Goal: Task Accomplishment & Management: Manage account settings

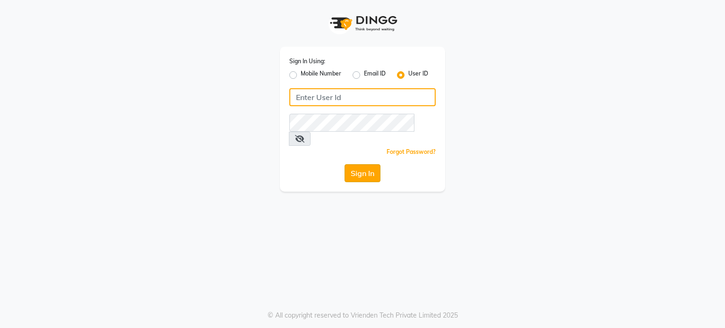
type input "luxuriouslookssalon"
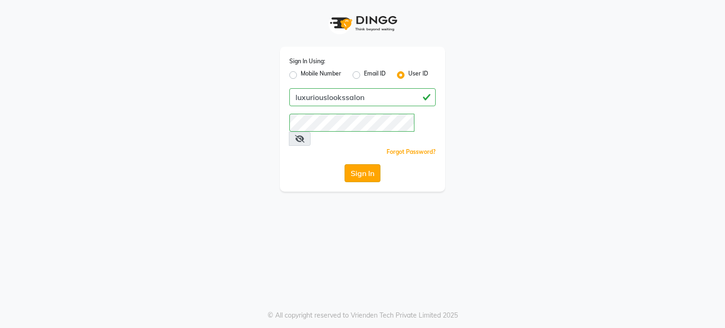
click at [360, 165] on button "Sign In" at bounding box center [362, 173] width 36 height 18
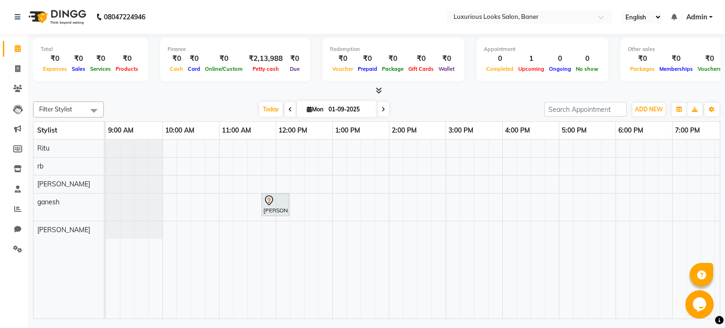
click at [226, 226] on div "[PERSON_NAME], TK01, 11:45 AM-12:15 PM, Hair Cut - Stylist - [DEMOGRAPHIC_DATA]" at bounding box center [502, 229] width 793 height 179
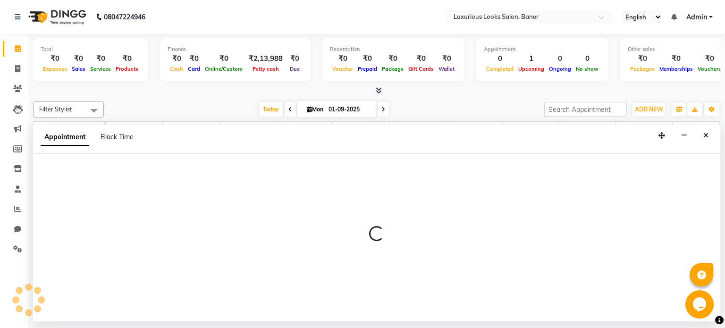
select select "89017"
select select "tentative"
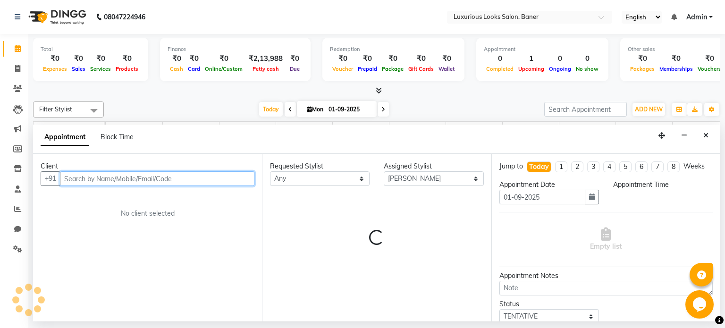
select select "660"
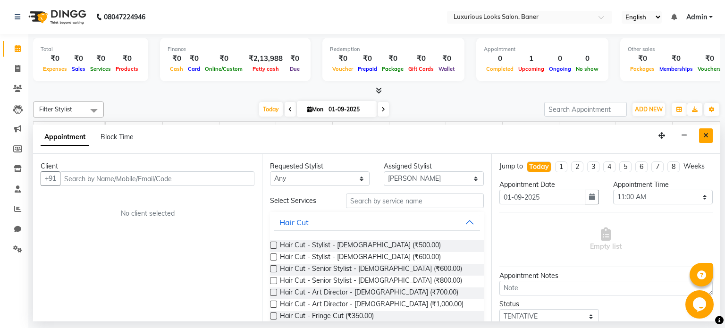
click at [707, 134] on icon "Close" at bounding box center [705, 135] width 5 height 7
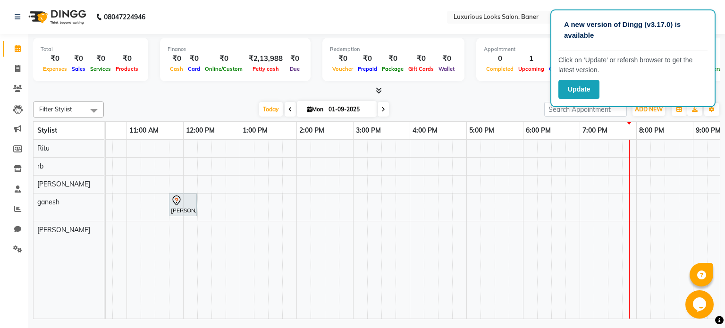
scroll to position [0, 77]
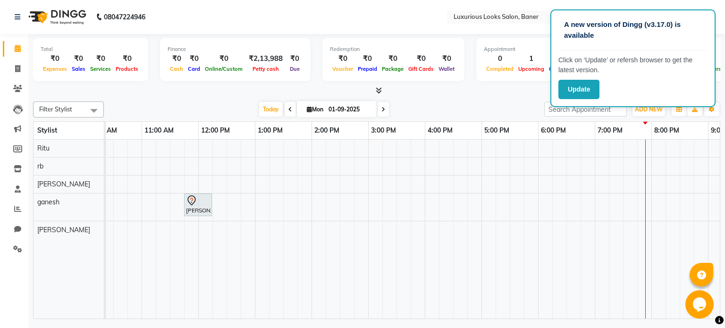
click at [463, 99] on div "Filter Stylist Select All ganesh HARSHA rb Ritu vivek Today Mon 01-09-2025 Togg…" at bounding box center [376, 208] width 687 height 221
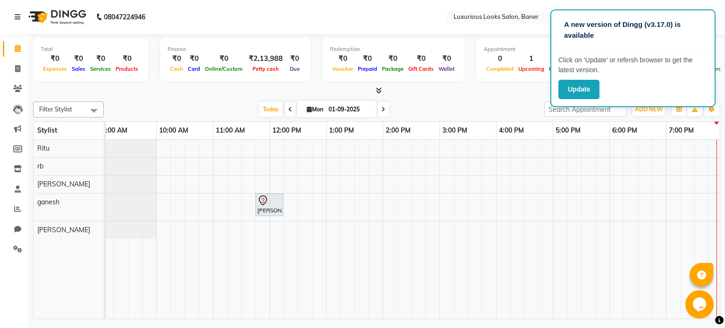
scroll to position [0, 0]
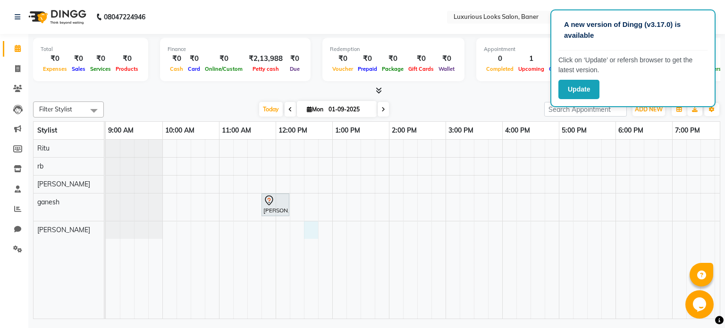
click at [307, 226] on div "[PERSON_NAME], TK01, 11:45 AM-12:15 PM, Hair Cut - Stylist - [DEMOGRAPHIC_DATA]" at bounding box center [502, 229] width 793 height 179
select select "89017"
select select "750"
select select "tentative"
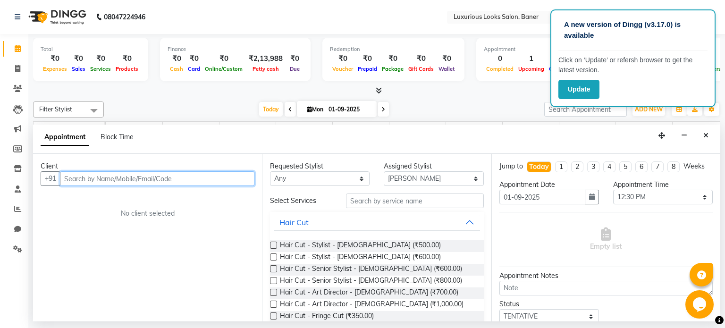
click at [180, 176] on input "text" at bounding box center [157, 178] width 194 height 15
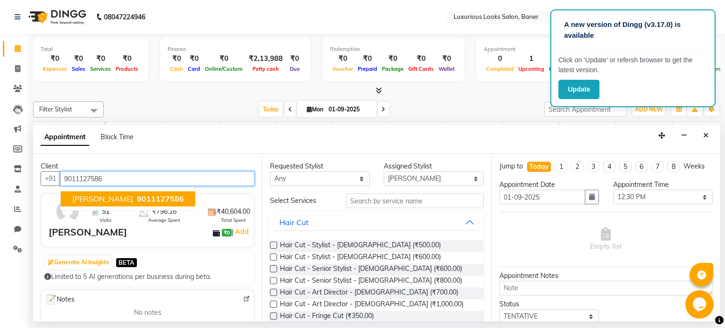
click at [137, 198] on span "9011127586" at bounding box center [160, 198] width 47 height 9
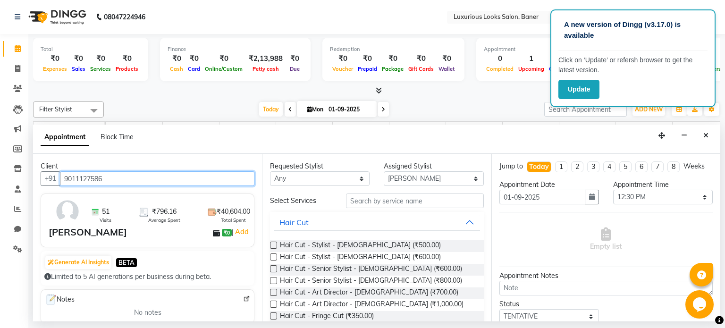
type input "9011127586"
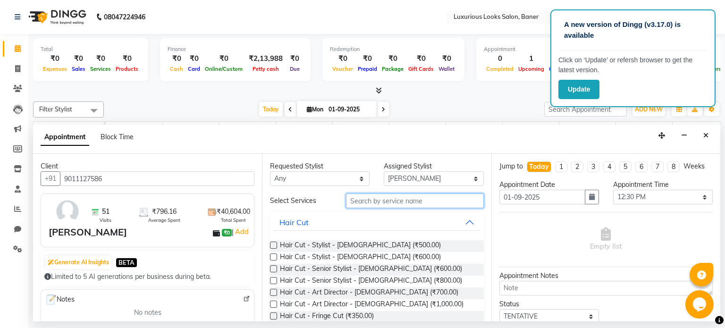
click at [385, 203] on input "text" at bounding box center [415, 200] width 138 height 15
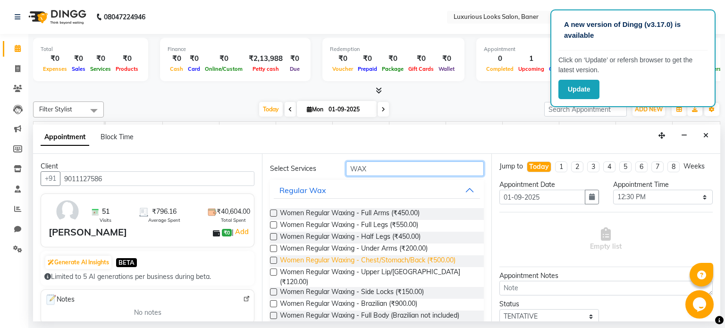
scroll to position [47, 0]
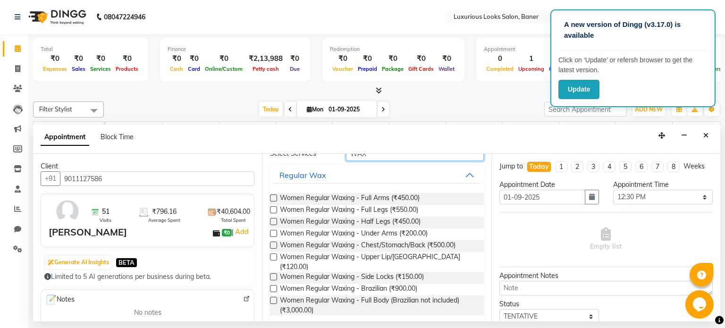
type input "WAX"
click at [272, 195] on label at bounding box center [273, 197] width 7 height 7
click at [272, 196] on input "checkbox" at bounding box center [273, 199] width 6 height 6
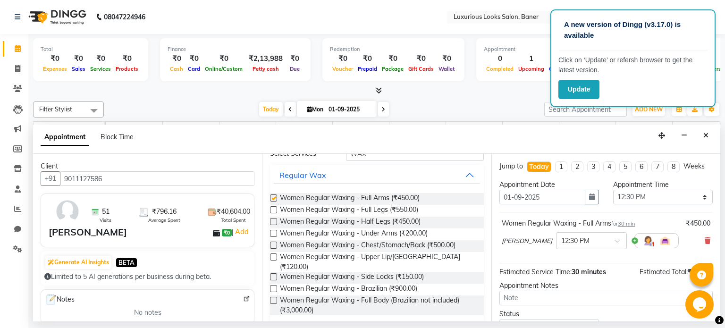
checkbox input "false"
click at [271, 207] on label at bounding box center [273, 209] width 7 height 7
click at [271, 208] on input "checkbox" at bounding box center [273, 211] width 6 height 6
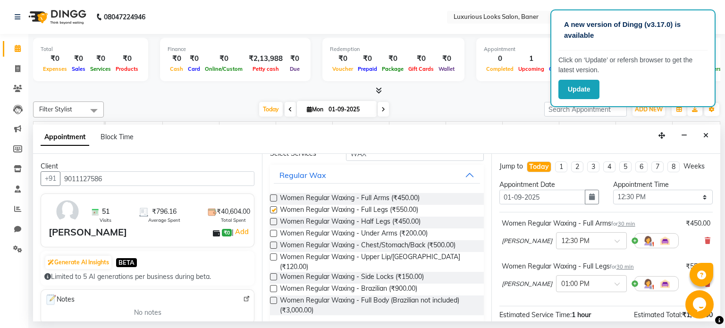
checkbox input "false"
click at [271, 232] on label at bounding box center [273, 233] width 7 height 7
click at [271, 232] on input "checkbox" at bounding box center [273, 234] width 6 height 6
checkbox input "false"
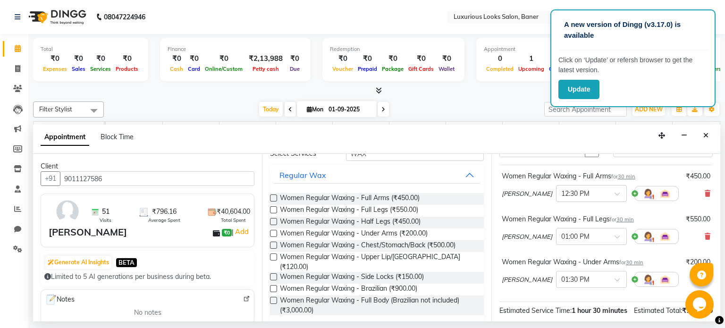
drag, startPoint x: 699, startPoint y: 187, endPoint x: 697, endPoint y: 218, distance: 30.3
click at [704, 194] on span at bounding box center [707, 194] width 6 height 10
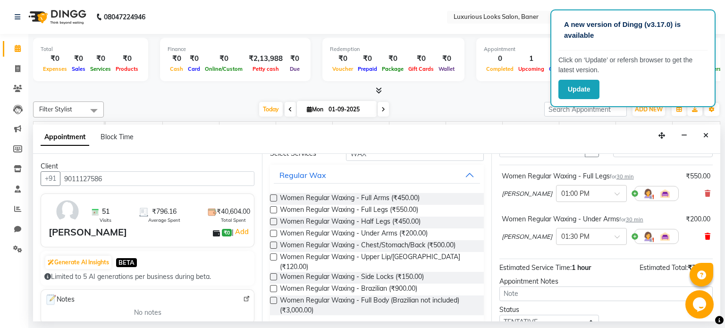
click at [704, 233] on icon at bounding box center [707, 236] width 6 height 7
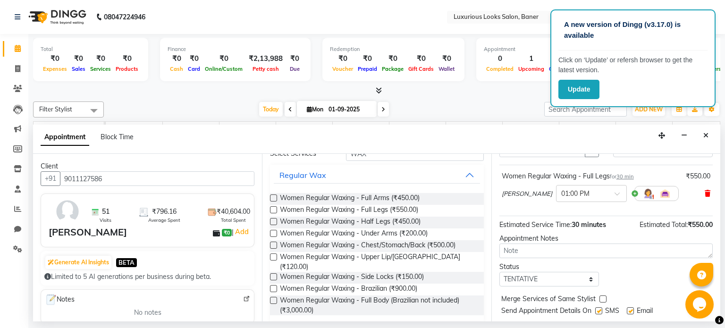
click at [704, 190] on icon at bounding box center [707, 193] width 6 height 7
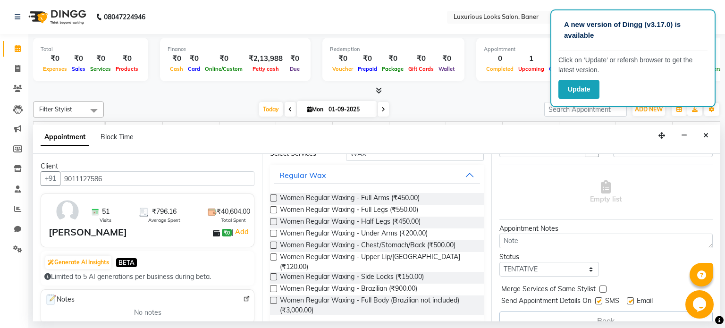
scroll to position [131, 0]
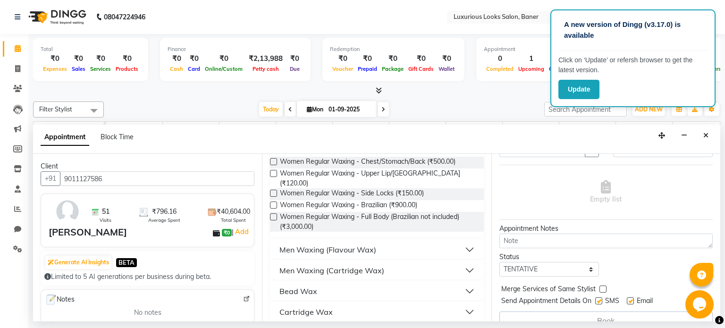
click at [336, 303] on button "Cartridge Wax" at bounding box center [377, 311] width 206 height 17
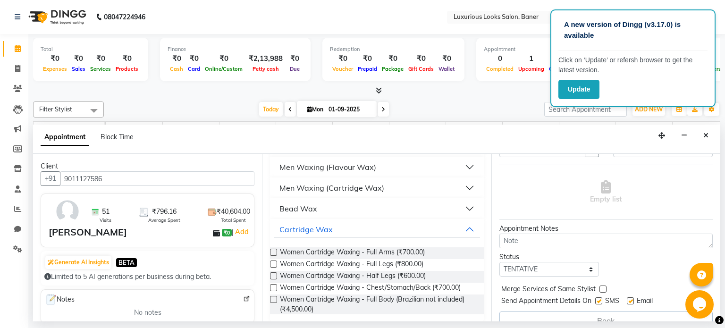
click at [271, 249] on label at bounding box center [273, 252] width 7 height 7
click at [271, 250] on input "checkbox" at bounding box center [273, 253] width 6 height 6
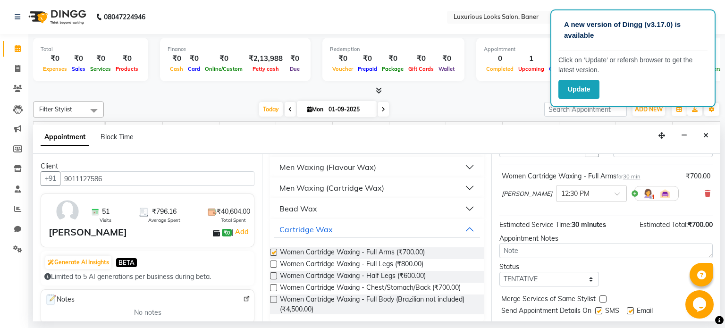
checkbox input "false"
click at [274, 260] on label at bounding box center [273, 263] width 7 height 7
click at [274, 262] on input "checkbox" at bounding box center [273, 265] width 6 height 6
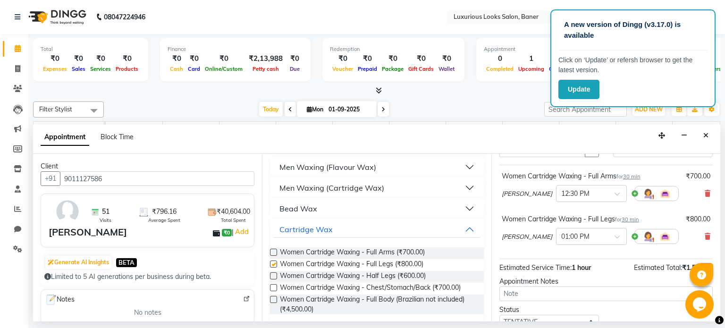
checkbox input "false"
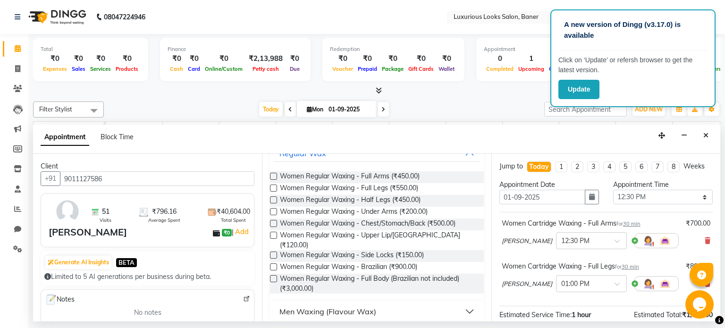
scroll to position [0, 0]
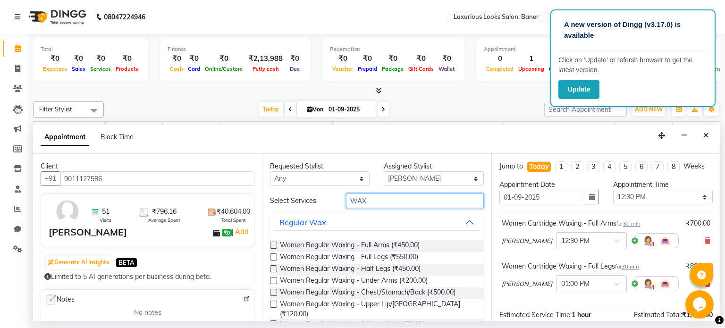
click at [417, 202] on input "WAX" at bounding box center [415, 200] width 138 height 15
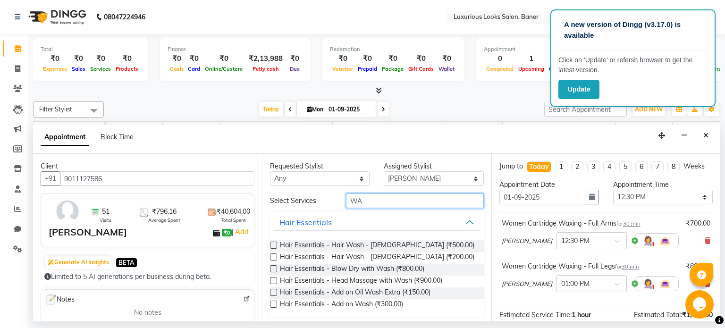
type input "W"
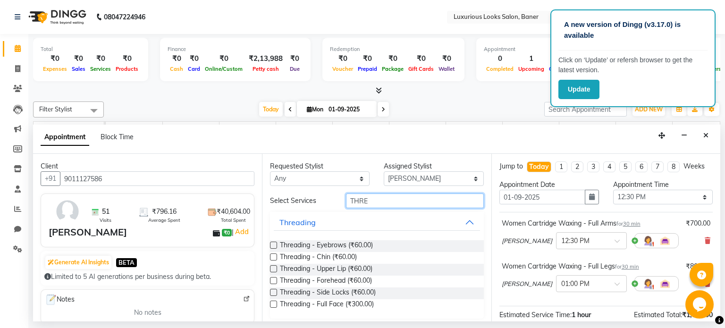
type input "THRE"
click at [270, 245] on label at bounding box center [273, 245] width 7 height 7
click at [270, 245] on input "checkbox" at bounding box center [273, 246] width 6 height 6
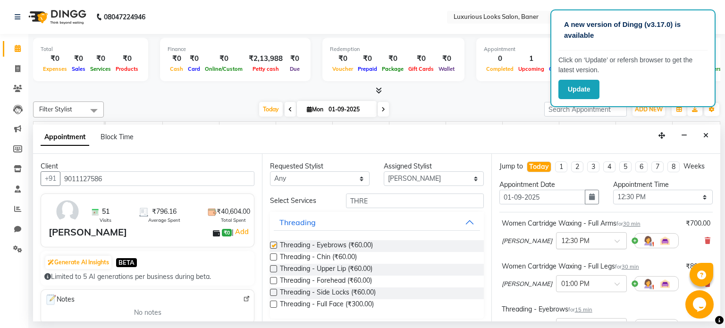
checkbox input "false"
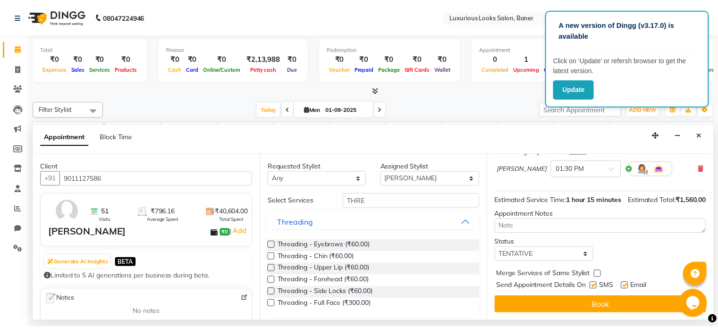
scroll to position [167, 0]
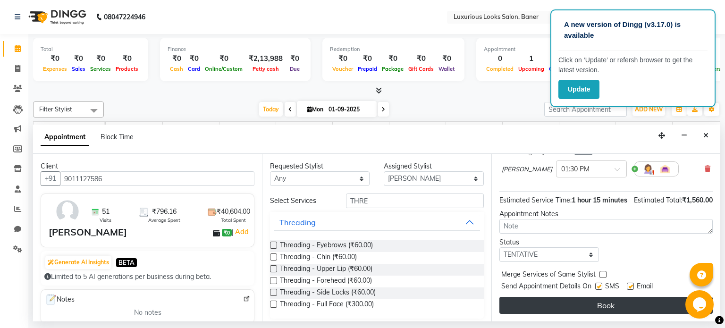
click at [604, 304] on button "Book" at bounding box center [605, 305] width 213 height 17
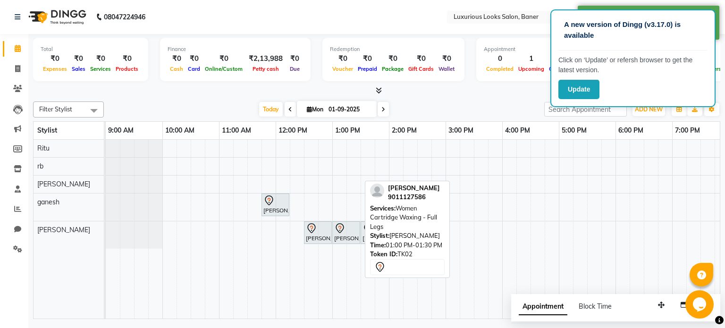
click at [352, 230] on div at bounding box center [346, 228] width 24 height 11
select select "7"
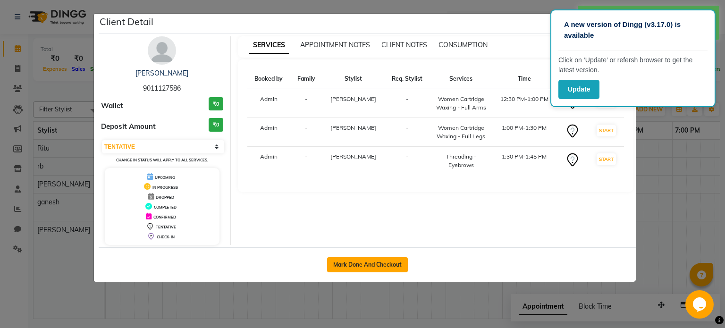
click at [348, 261] on button "Mark Done And Checkout" at bounding box center [367, 264] width 81 height 15
select select "service"
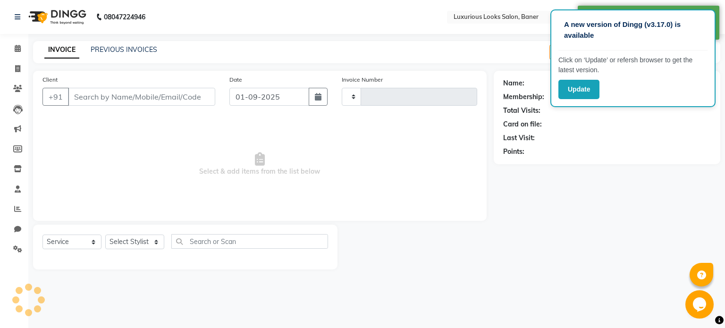
type input "0769"
select select "7573"
type input "9011127586"
select select "89017"
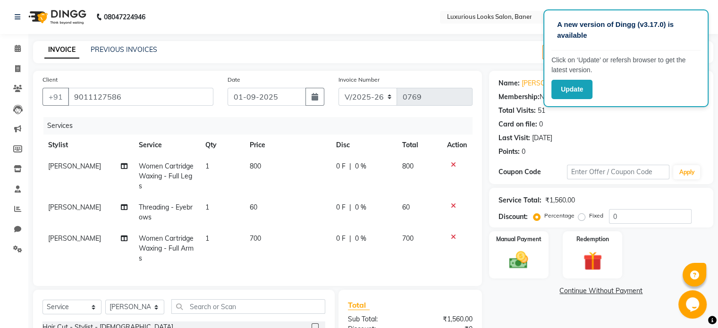
click at [344, 211] on div "0 F | 0 %" at bounding box center [363, 207] width 55 height 10
select select "89017"
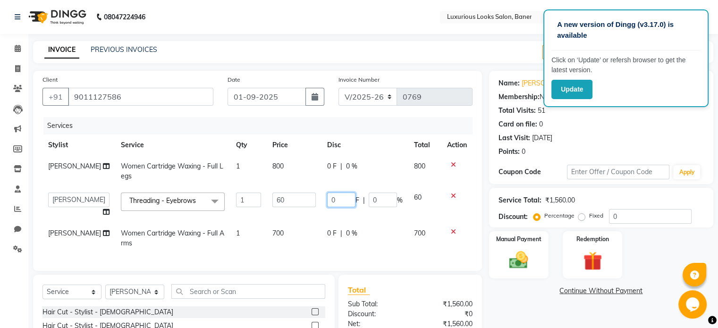
click at [343, 203] on input "0" at bounding box center [341, 200] width 28 height 15
type input "8"
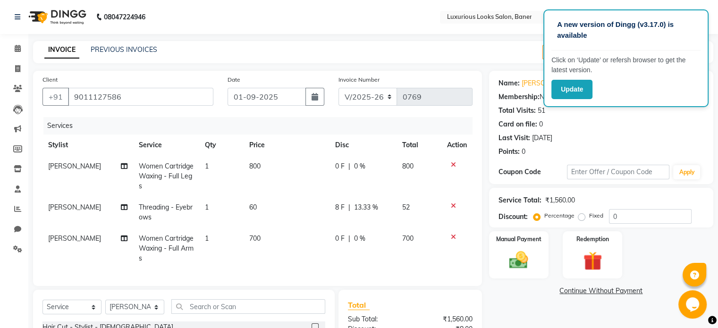
click at [354, 215] on td "8 F | 13.33 %" at bounding box center [362, 212] width 67 height 31
select select "89017"
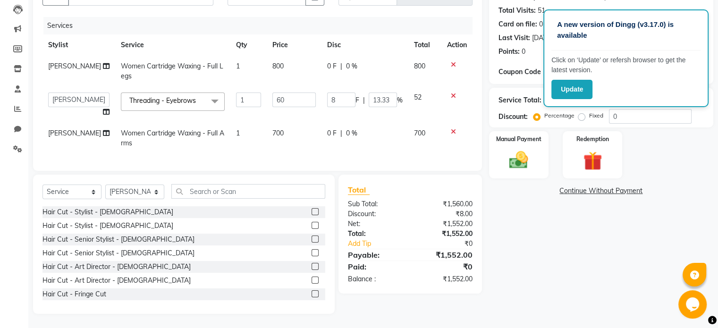
scroll to position [108, 0]
click at [509, 155] on img at bounding box center [518, 160] width 32 height 23
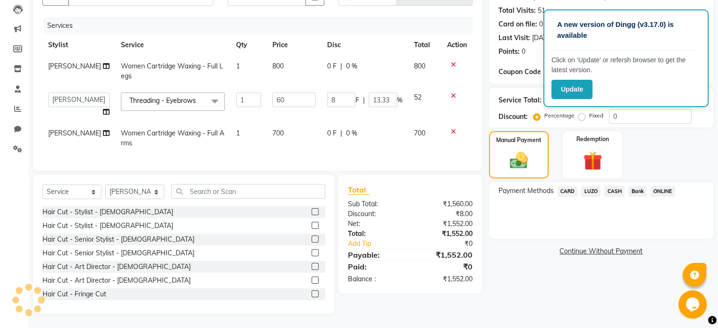
click at [656, 186] on span "ONLINE" at bounding box center [662, 191] width 25 height 11
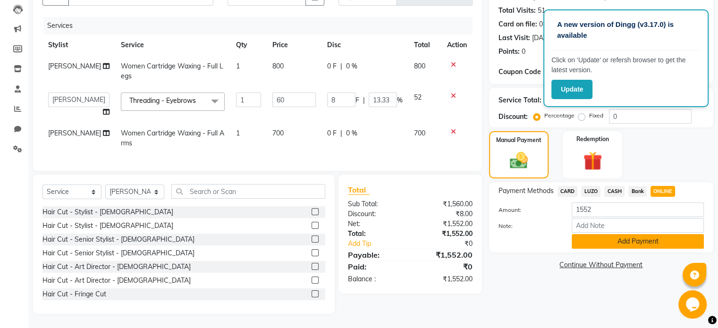
click at [592, 235] on button "Add Payment" at bounding box center [637, 241] width 132 height 15
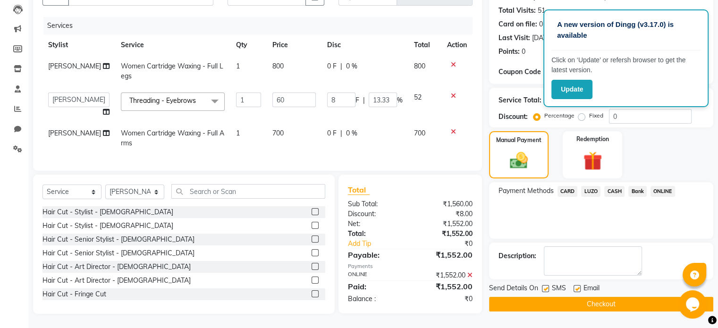
click at [576, 285] on label at bounding box center [576, 288] width 7 height 7
click at [576, 286] on input "checkbox" at bounding box center [576, 289] width 6 height 6
checkbox input "false"
click at [542, 285] on label at bounding box center [545, 288] width 7 height 7
click at [542, 286] on input "checkbox" at bounding box center [545, 289] width 6 height 6
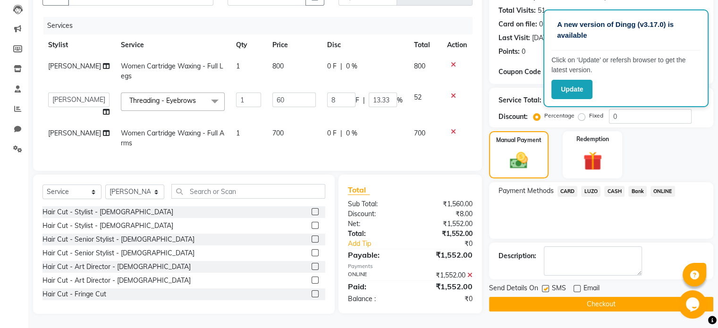
checkbox input "false"
click at [545, 299] on button "Checkout" at bounding box center [601, 304] width 224 height 15
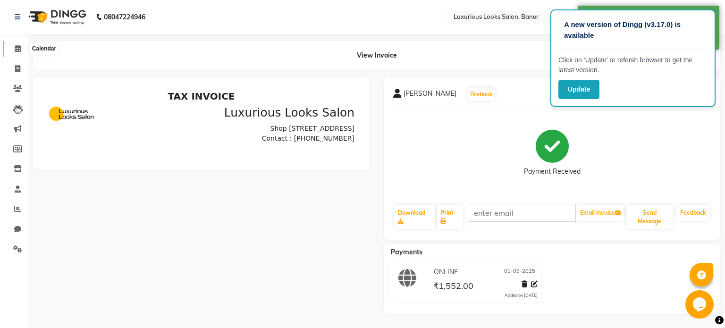
drag, startPoint x: 17, startPoint y: 47, endPoint x: 25, endPoint y: 54, distance: 10.4
click at [17, 47] on icon at bounding box center [18, 48] width 6 height 7
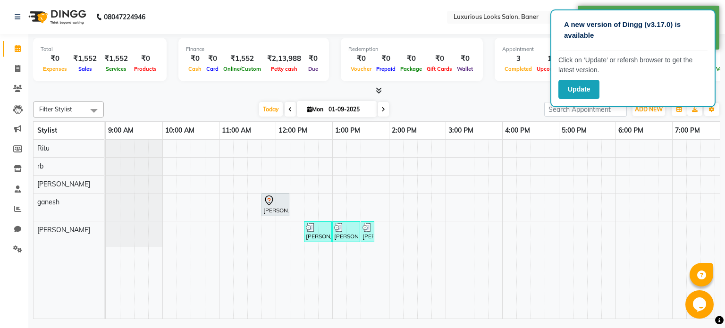
click at [393, 231] on div "rajani, TK01, 11:45 AM-12:15 PM, Hair Cut - Stylist - Female RIYA Meshail, TK02…" at bounding box center [502, 229] width 793 height 179
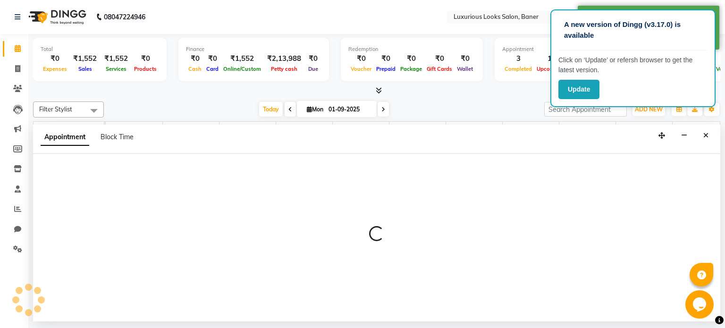
select select "89017"
select select "840"
select select "tentative"
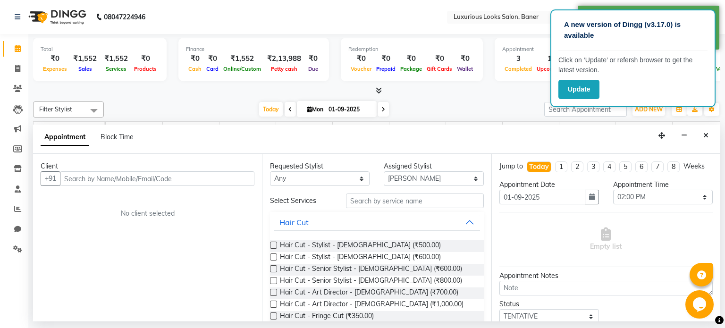
click at [242, 178] on input "text" at bounding box center [157, 178] width 194 height 15
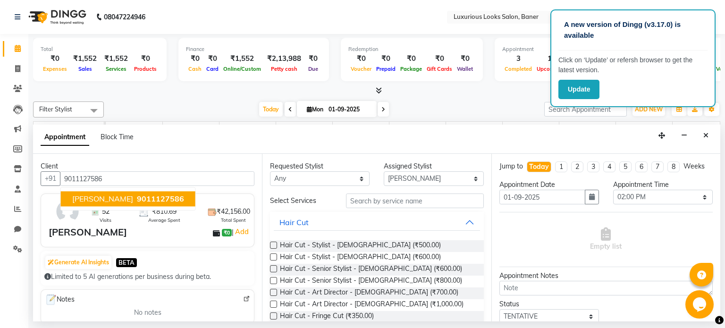
click at [156, 200] on span "9011127586" at bounding box center [160, 198] width 47 height 9
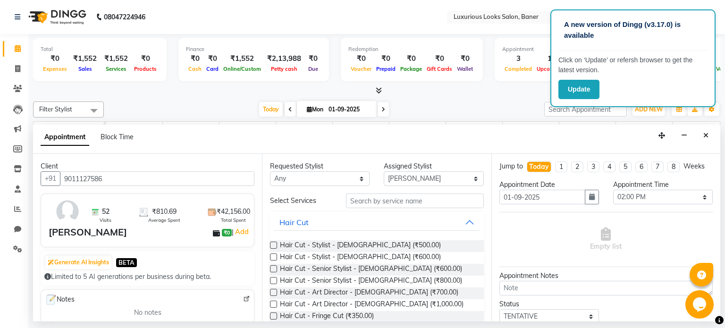
type input "9011127586"
click at [409, 206] on input "text" at bounding box center [415, 200] width 138 height 15
click at [234, 234] on link "Add" at bounding box center [242, 231] width 17 height 11
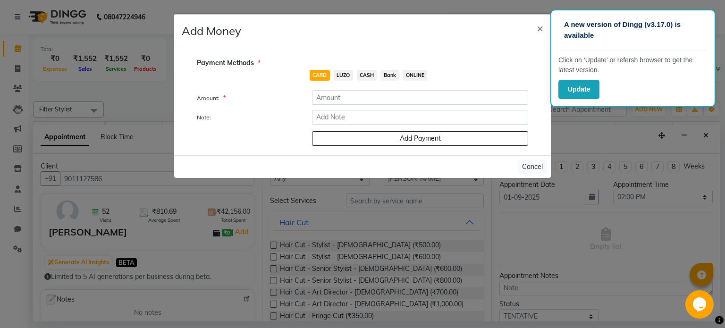
click at [155, 84] on ngb-modal-window "Add Money × Payment Methods * CARD LUZO CASH Bank ONLINE Amount: * Note: Add Pa…" at bounding box center [362, 164] width 725 height 328
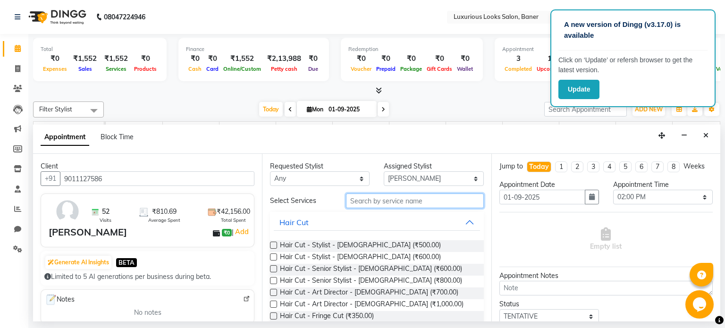
click at [398, 203] on input "text" at bounding box center [415, 200] width 138 height 15
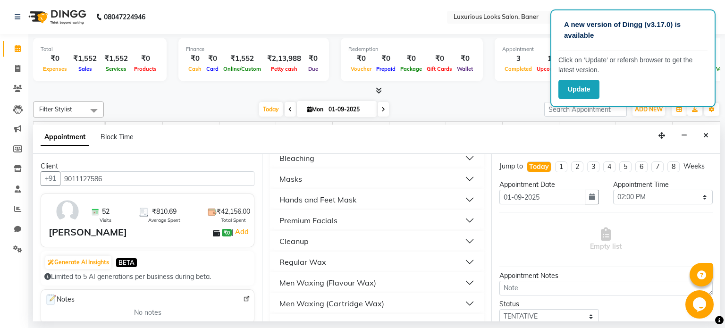
scroll to position [330, 0]
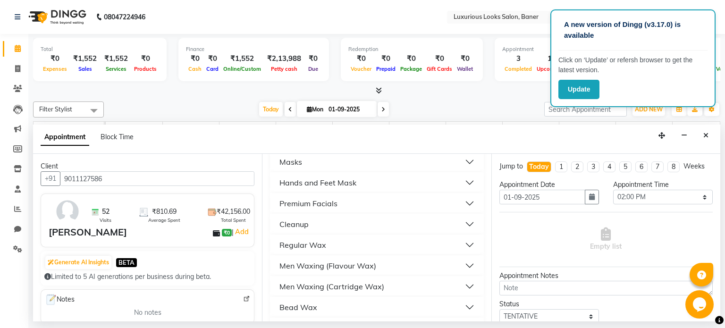
type input "F"
click at [333, 201] on div "Premium Facials" at bounding box center [308, 203] width 58 height 11
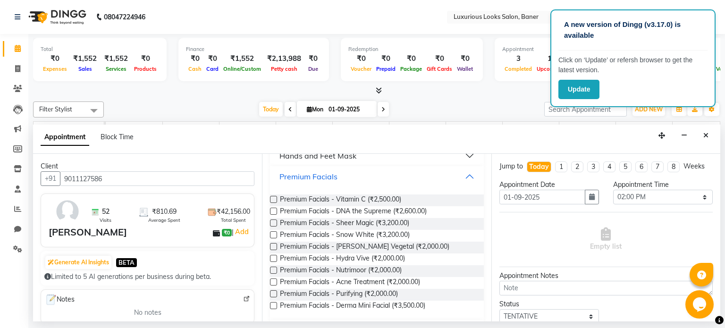
scroll to position [377, 0]
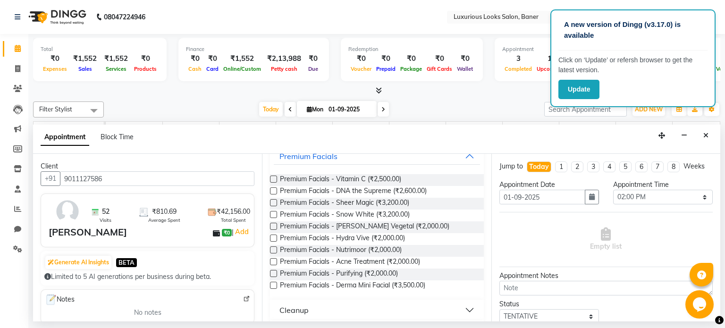
click at [271, 224] on label at bounding box center [273, 226] width 7 height 7
click at [271, 224] on input "checkbox" at bounding box center [273, 227] width 6 height 6
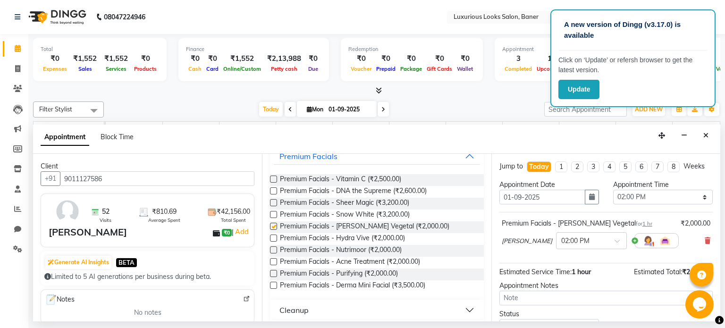
checkbox input "false"
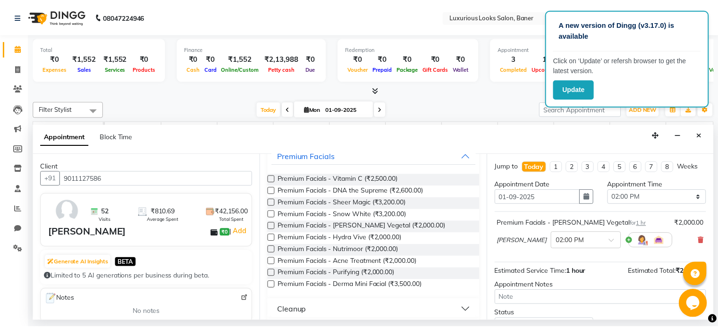
scroll to position [71, 0]
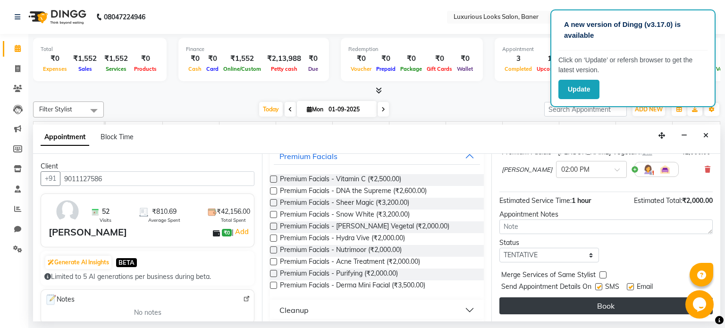
click at [621, 309] on button "Book" at bounding box center [605, 305] width 213 height 17
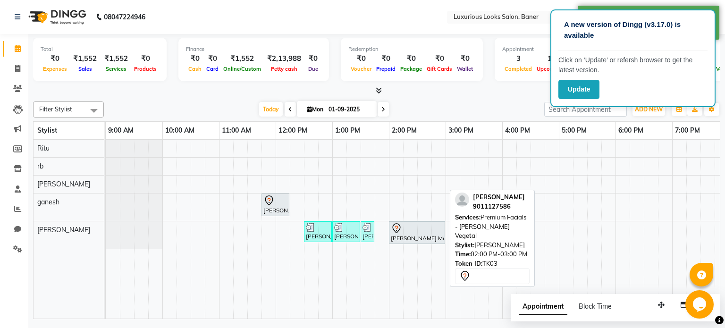
click at [431, 231] on div at bounding box center [417, 228] width 52 height 11
select select "7"
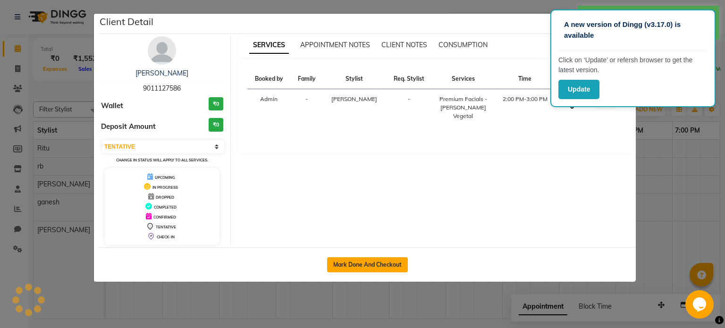
click at [389, 263] on button "Mark Done And Checkout" at bounding box center [367, 264] width 81 height 15
select select "service"
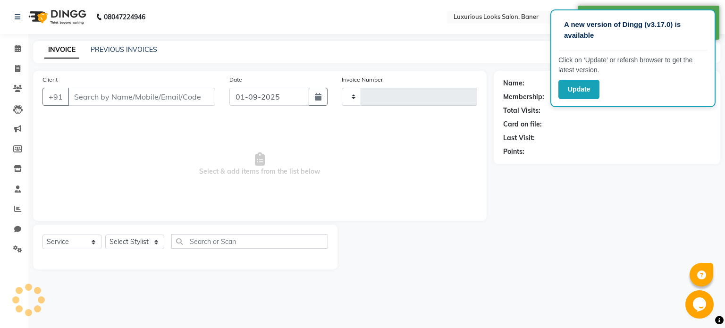
type input "0770"
select select "7573"
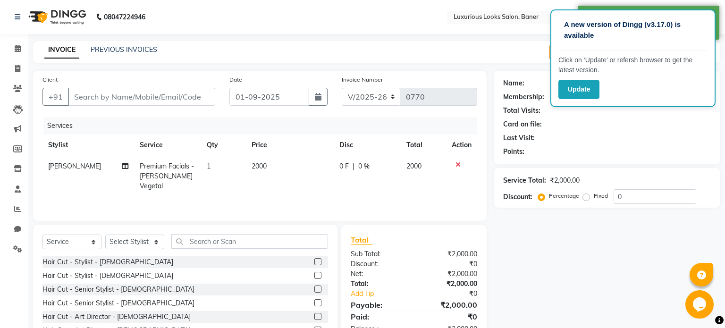
type input "9011127586"
select select "89017"
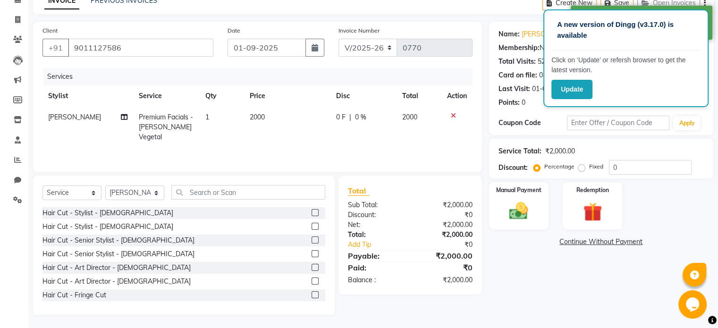
scroll to position [50, 0]
click at [521, 207] on img at bounding box center [518, 210] width 32 height 23
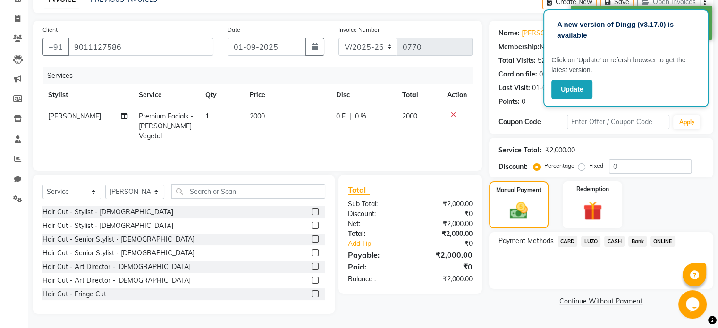
click at [655, 237] on span "ONLINE" at bounding box center [662, 241] width 25 height 11
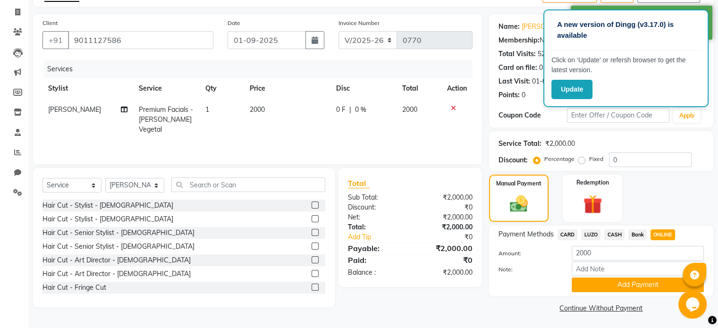
scroll to position [59, 0]
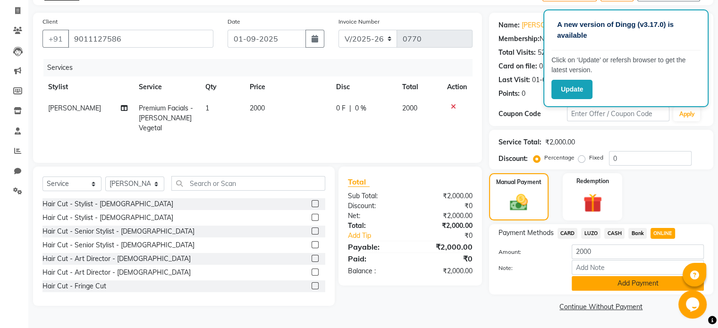
click at [595, 282] on button "Add Payment" at bounding box center [637, 283] width 132 height 15
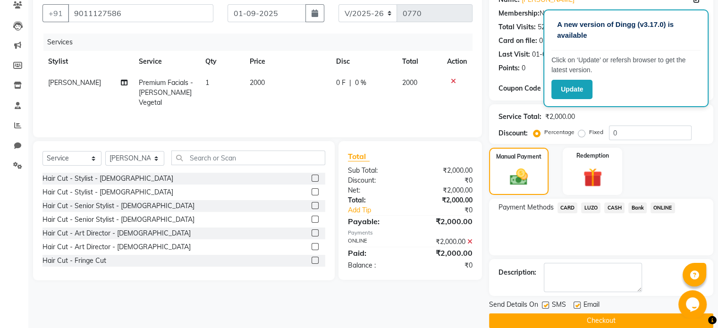
scroll to position [97, 0]
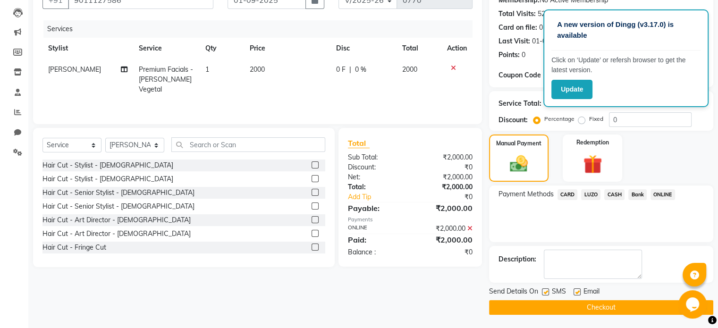
click at [576, 293] on label at bounding box center [576, 291] width 7 height 7
click at [576, 293] on input "checkbox" at bounding box center [576, 292] width 6 height 6
checkbox input "false"
click at [544, 291] on label at bounding box center [545, 291] width 7 height 7
click at [544, 291] on input "checkbox" at bounding box center [545, 292] width 6 height 6
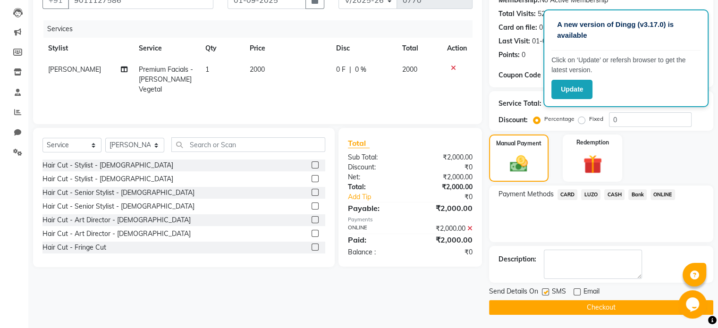
checkbox input "false"
click at [467, 228] on icon at bounding box center [469, 228] width 5 height 7
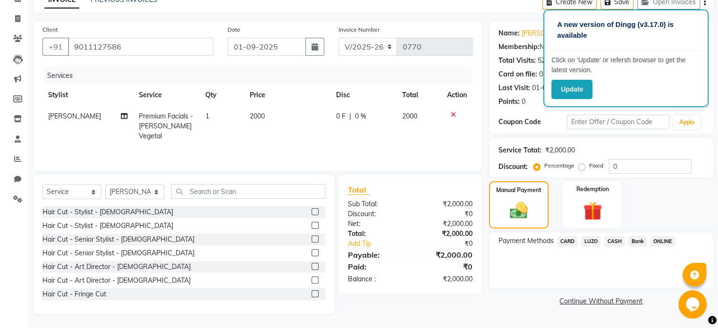
click at [614, 237] on span "CASH" at bounding box center [614, 241] width 20 height 11
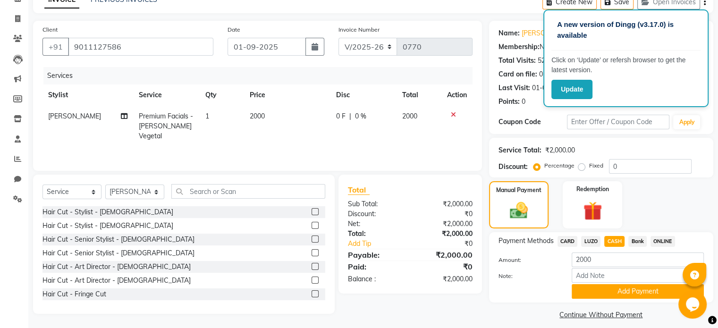
scroll to position [59, 0]
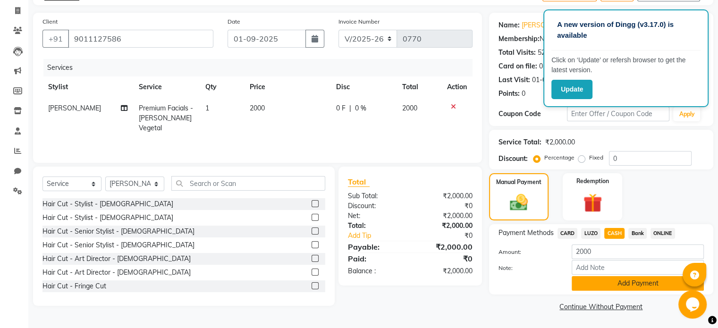
click at [590, 283] on button "Add Payment" at bounding box center [637, 283] width 132 height 15
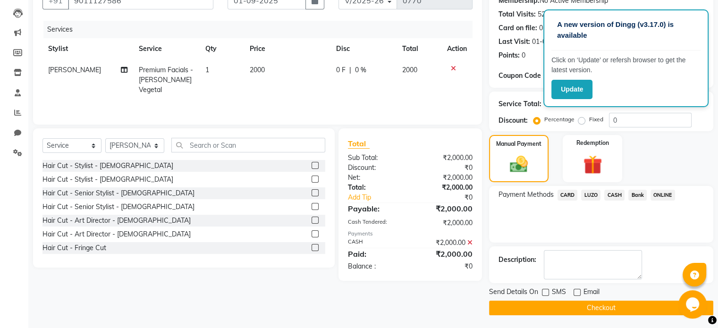
scroll to position [97, 0]
click at [589, 305] on button "Checkout" at bounding box center [601, 307] width 224 height 15
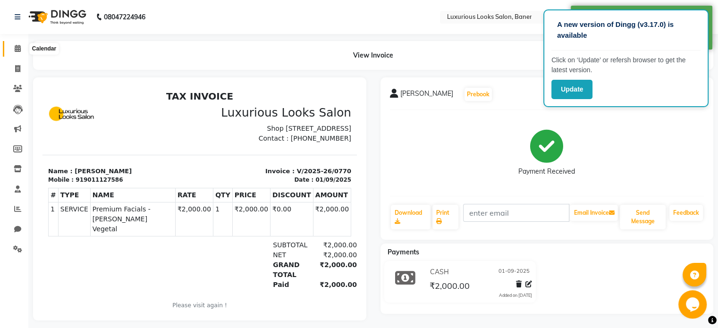
click at [15, 50] on icon at bounding box center [18, 48] width 6 height 7
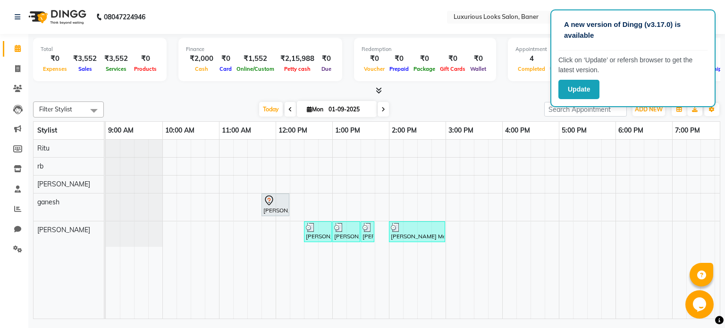
click at [442, 90] on div at bounding box center [376, 91] width 687 height 10
click at [574, 82] on button "Update" at bounding box center [578, 89] width 41 height 19
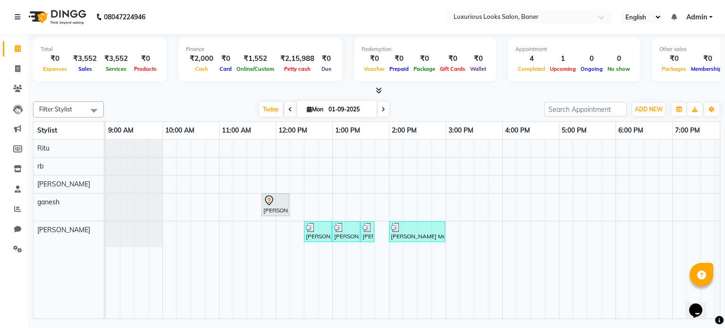
click at [476, 225] on div "[PERSON_NAME], TK01, 11:45 AM-12:15 PM, Hair Cut - Stylist - [DEMOGRAPHIC_DATA]…" at bounding box center [502, 229] width 793 height 179
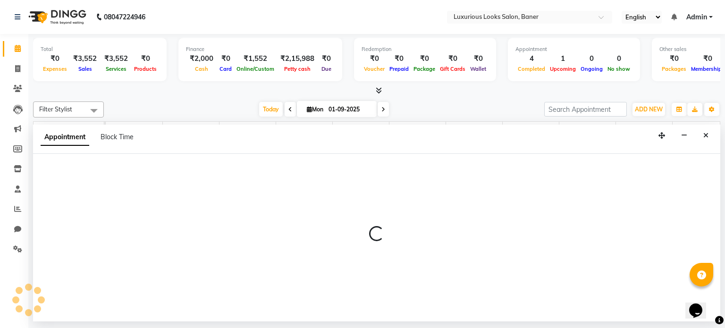
select select "89017"
select select "930"
select select "tentative"
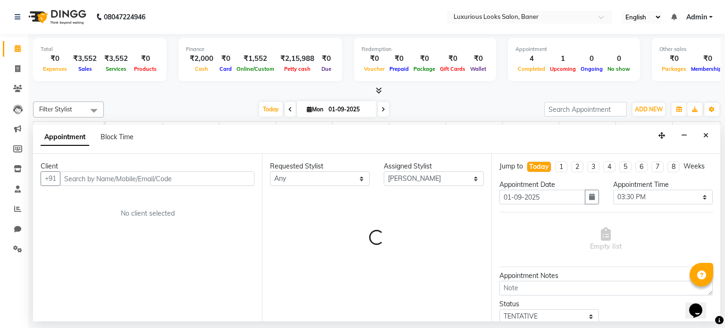
click at [138, 176] on input "text" at bounding box center [157, 178] width 194 height 15
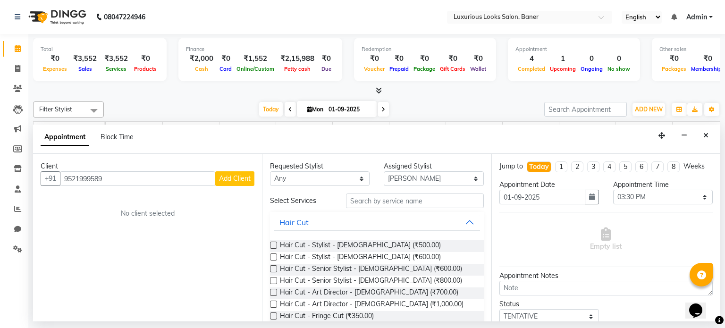
type input "9521999589"
click at [226, 178] on span "Add Client" at bounding box center [235, 178] width 32 height 8
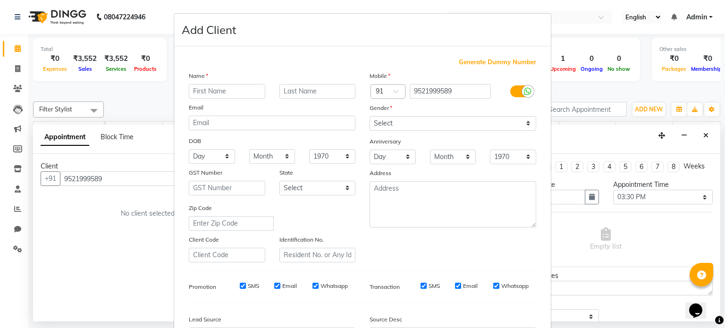
click at [228, 92] on input "text" at bounding box center [227, 91] width 76 height 15
type input "ANU"
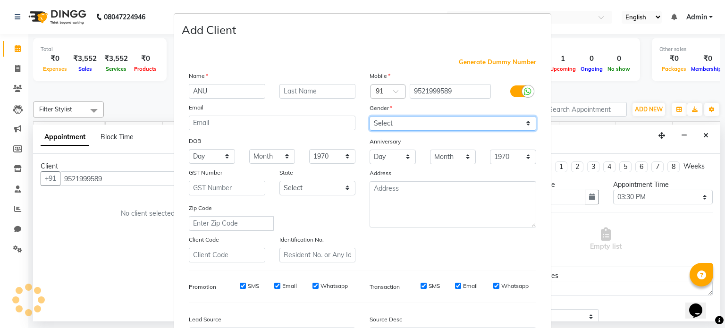
click at [439, 129] on select "Select [DEMOGRAPHIC_DATA] [DEMOGRAPHIC_DATA] Other Prefer Not To Say" at bounding box center [452, 123] width 167 height 15
select select "[DEMOGRAPHIC_DATA]"
click at [369, 117] on select "Select [DEMOGRAPHIC_DATA] [DEMOGRAPHIC_DATA] Other Prefer Not To Say" at bounding box center [452, 123] width 167 height 15
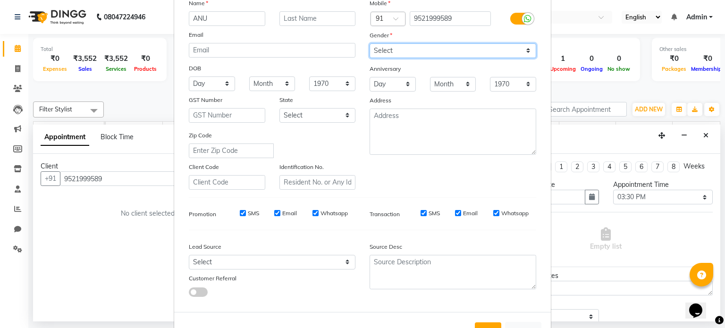
scroll to position [112, 0]
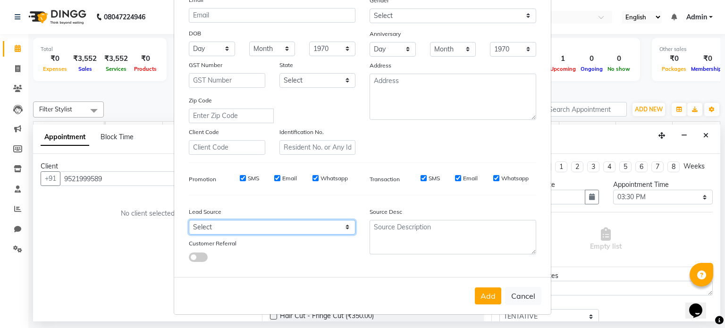
click at [336, 226] on select "Select Walk-in Referral Internet Friend Word of Mouth Advertisement Facebook Ju…" at bounding box center [272, 227] width 167 height 15
select select "51356"
click at [189, 220] on select "Select Walk-in Referral Internet Friend Word of Mouth Advertisement Facebook Ju…" at bounding box center [272, 227] width 167 height 15
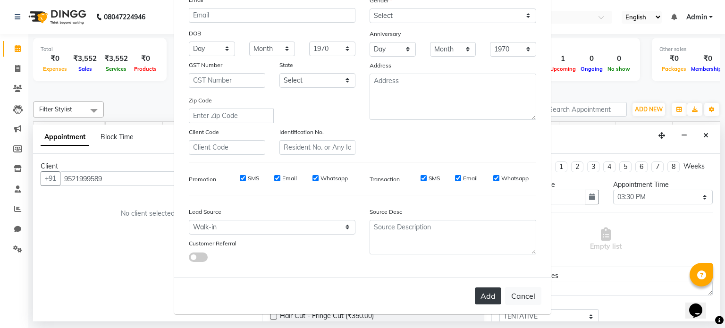
click at [485, 297] on button "Add" at bounding box center [488, 295] width 26 height 17
select select
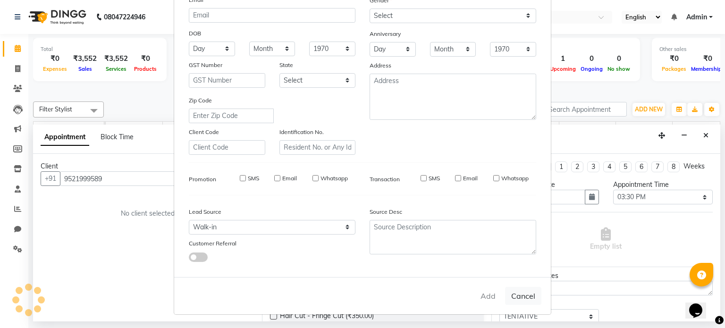
select select
checkbox input "false"
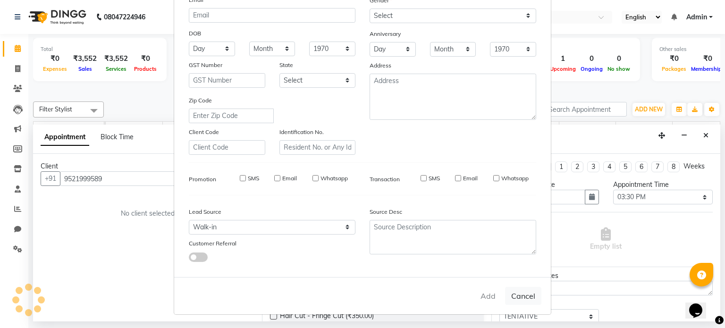
checkbox input "false"
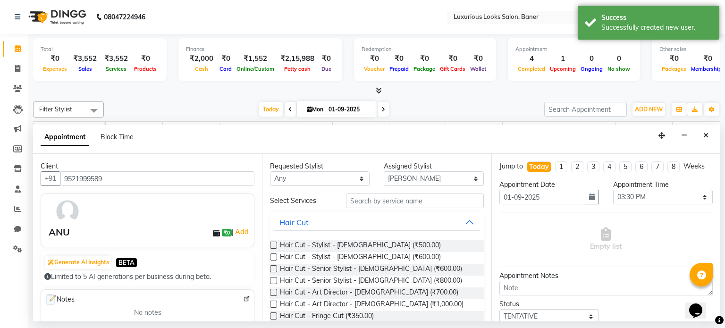
click at [277, 279] on div "Hair Cut - Senior Stylist - [DEMOGRAPHIC_DATA] (₹800.00)" at bounding box center [376, 282] width 213 height 12
click at [274, 279] on label at bounding box center [273, 280] width 7 height 7
click at [274, 279] on input "checkbox" at bounding box center [273, 281] width 6 height 6
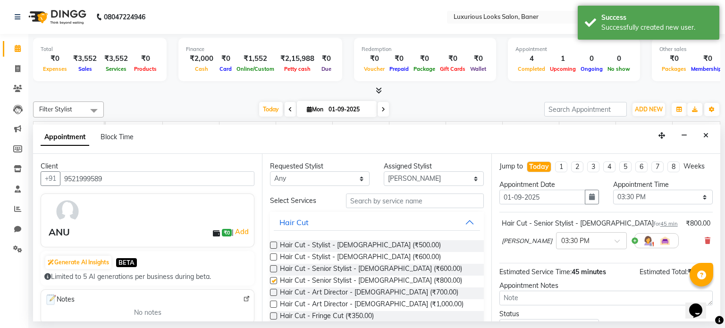
checkbox input "false"
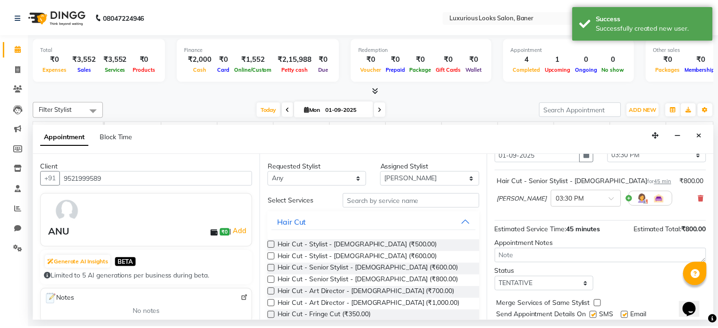
scroll to position [71, 0]
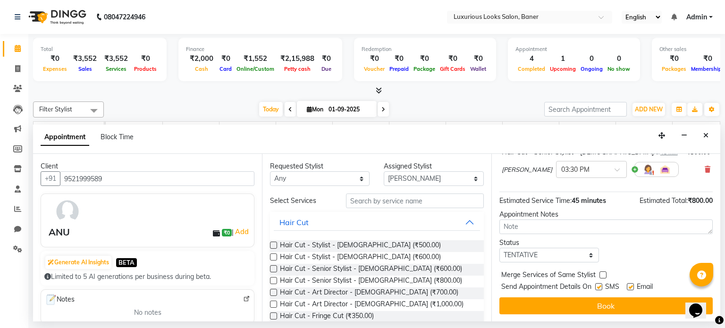
click at [629, 285] on label at bounding box center [630, 286] width 7 height 7
click at [629, 285] on input "checkbox" at bounding box center [630, 288] width 6 height 6
checkbox input "false"
click at [600, 283] on label at bounding box center [598, 286] width 7 height 7
click at [600, 285] on input "checkbox" at bounding box center [598, 288] width 6 height 6
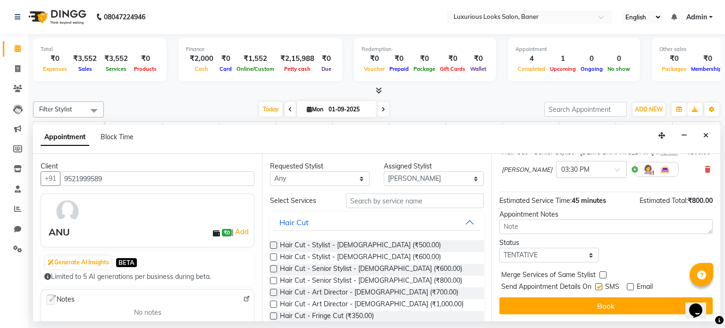
checkbox input "false"
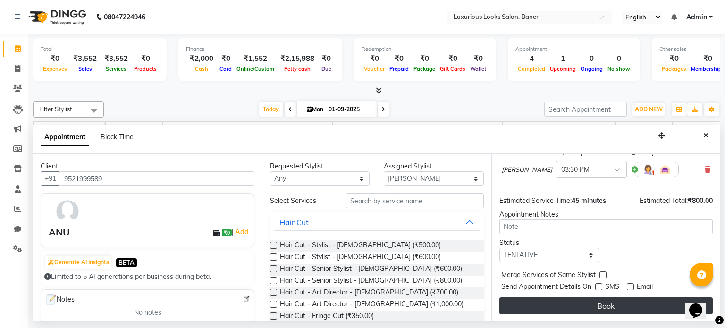
click at [592, 309] on button "Book" at bounding box center [605, 305] width 213 height 17
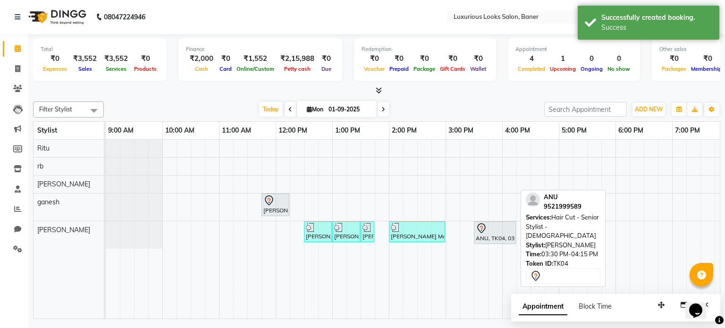
click at [502, 226] on div at bounding box center [495, 228] width 38 height 11
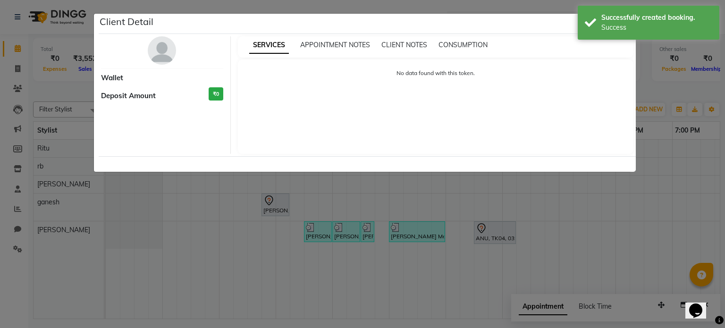
select select "7"
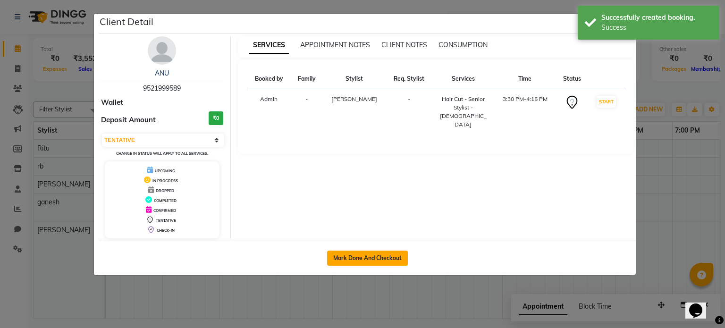
click at [377, 257] on button "Mark Done And Checkout" at bounding box center [367, 258] width 81 height 15
select select "service"
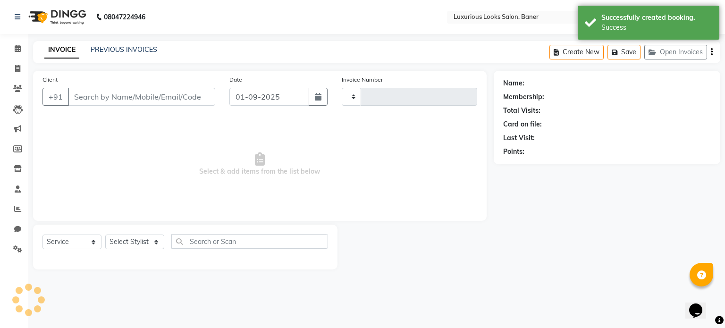
type input "0771"
select select "7573"
type input "9521999589"
select select "89017"
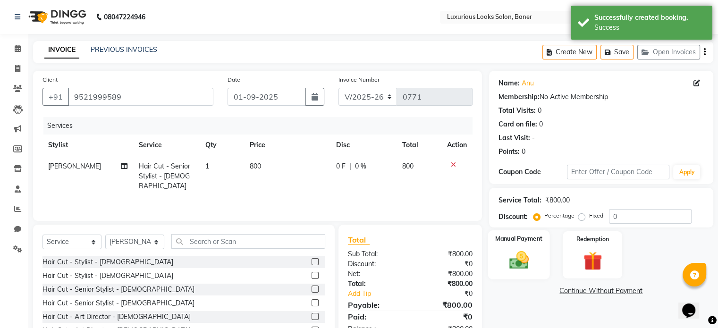
click at [494, 260] on div "Manual Payment" at bounding box center [518, 254] width 62 height 49
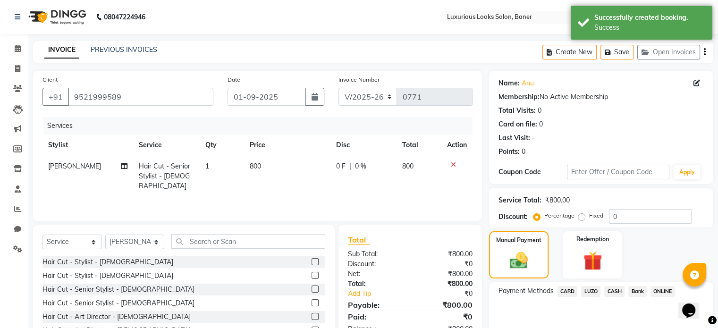
click at [657, 288] on span "ONLINE" at bounding box center [662, 291] width 25 height 11
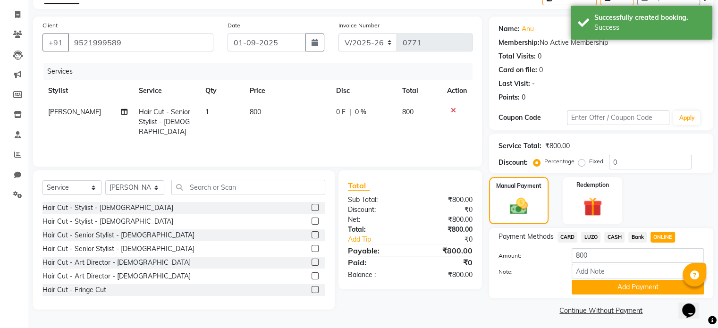
scroll to position [59, 0]
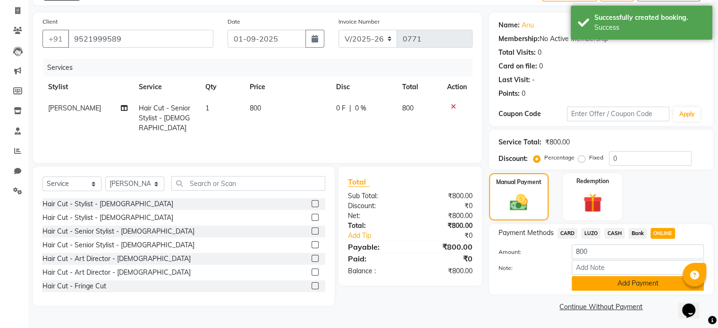
click at [608, 278] on button "Add Payment" at bounding box center [637, 283] width 132 height 15
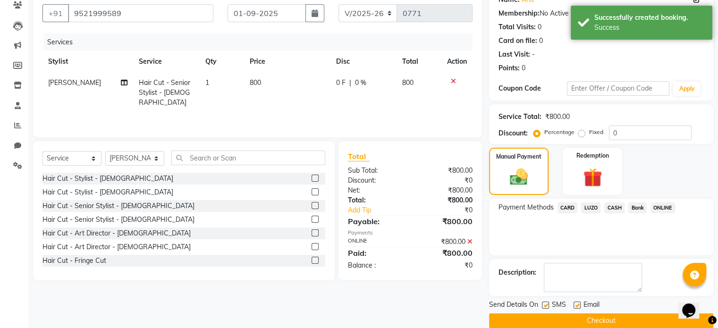
scroll to position [97, 0]
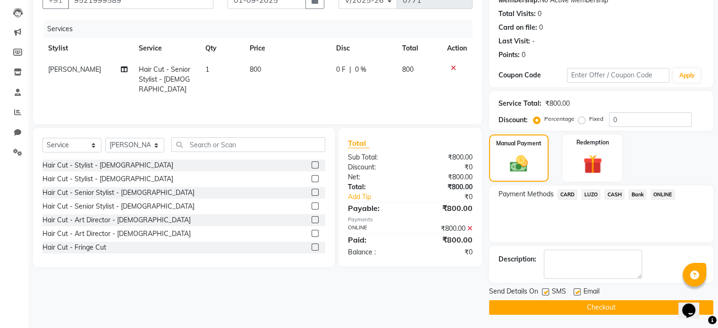
click at [577, 291] on label at bounding box center [576, 291] width 7 height 7
click at [577, 291] on input "checkbox" at bounding box center [576, 292] width 6 height 6
checkbox input "false"
click at [545, 291] on label at bounding box center [545, 291] width 7 height 7
click at [545, 291] on input "checkbox" at bounding box center [545, 292] width 6 height 6
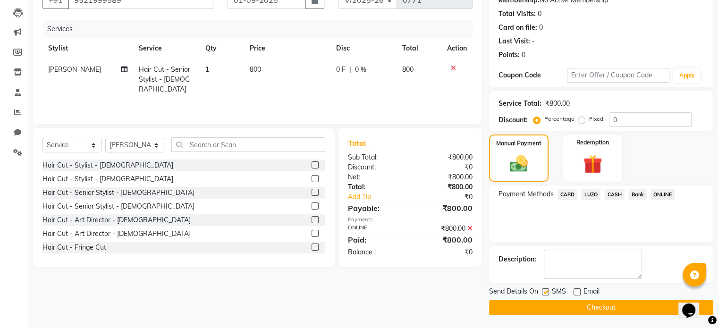
checkbox input "false"
click at [542, 307] on button "Checkout" at bounding box center [601, 307] width 224 height 15
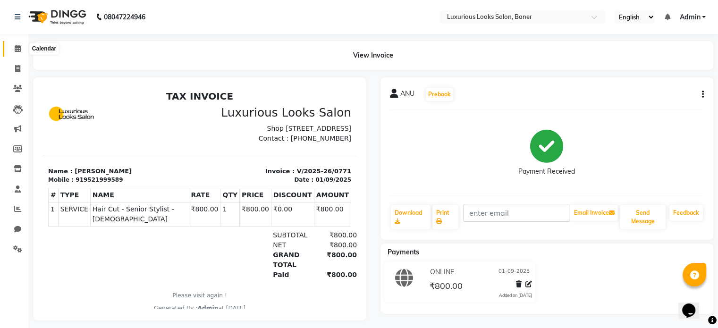
click at [15, 49] on icon at bounding box center [18, 48] width 6 height 7
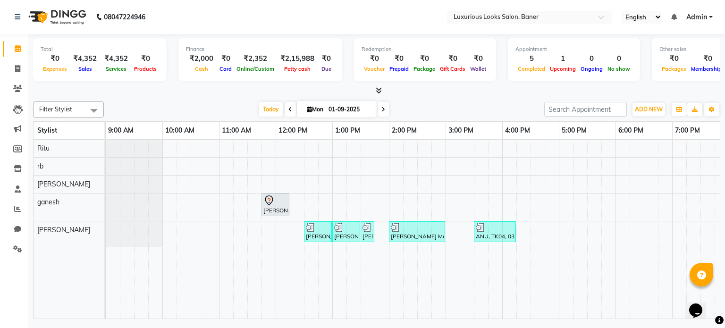
click at [285, 111] on span at bounding box center [290, 109] width 11 height 15
type input "31-08-2025"
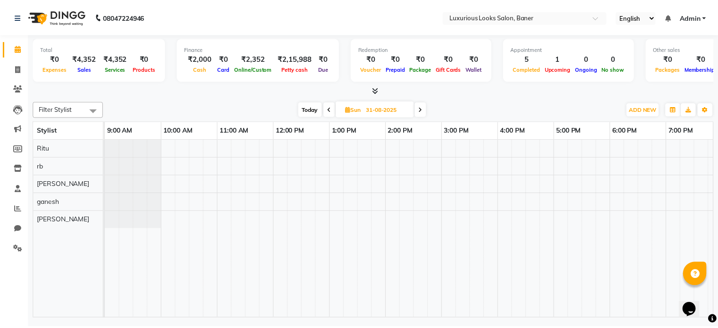
scroll to position [0, 178]
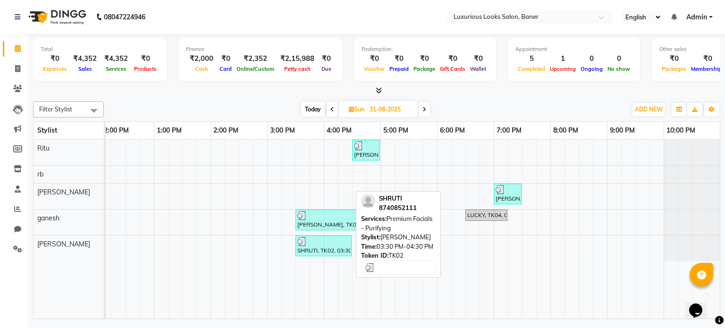
click at [336, 247] on div "SHRUTI, TK02, 03:30 PM-04:30 PM, Premium Facials - Purifying" at bounding box center [323, 246] width 54 height 18
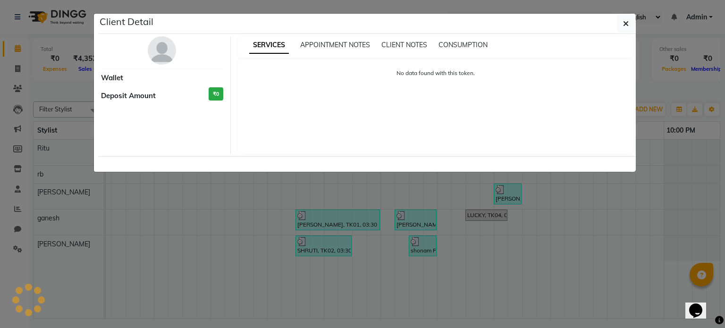
select select "3"
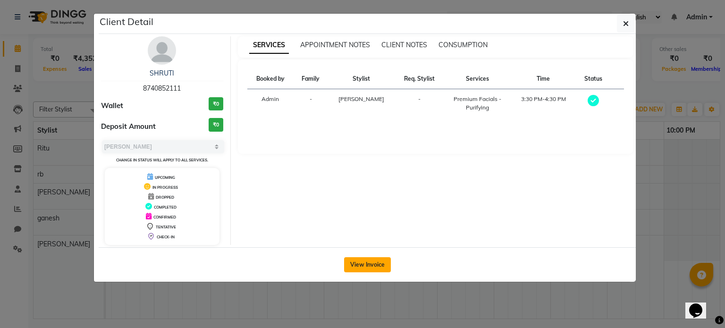
click at [361, 259] on button "View Invoice" at bounding box center [367, 264] width 47 height 15
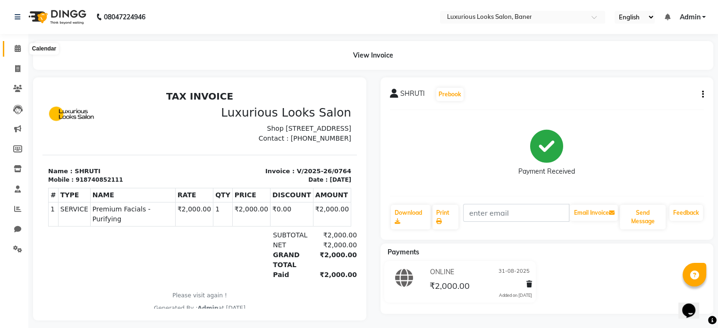
click at [16, 45] on icon at bounding box center [18, 48] width 6 height 7
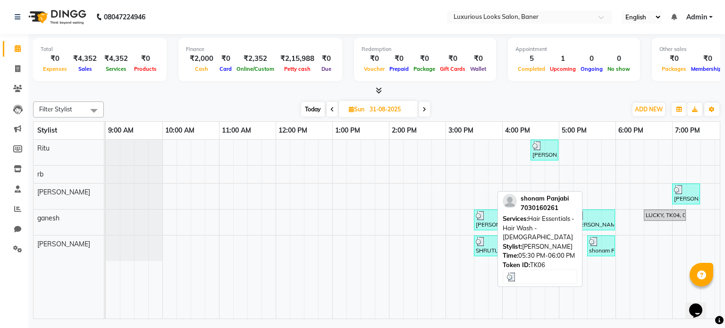
click at [603, 243] on div at bounding box center [601, 241] width 24 height 9
select select "3"
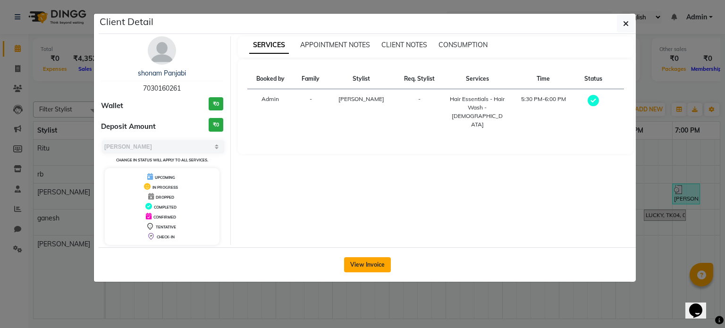
click at [381, 268] on button "View Invoice" at bounding box center [367, 264] width 47 height 15
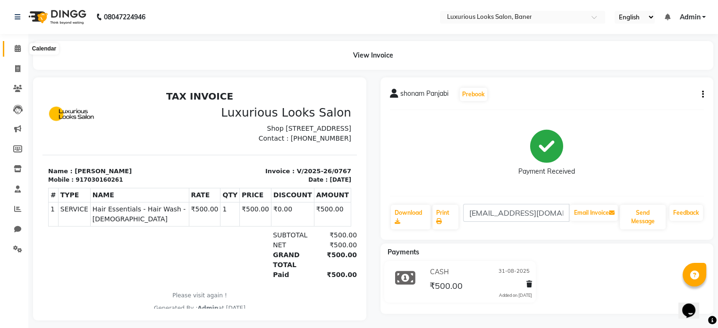
click at [17, 50] on icon at bounding box center [18, 48] width 6 height 7
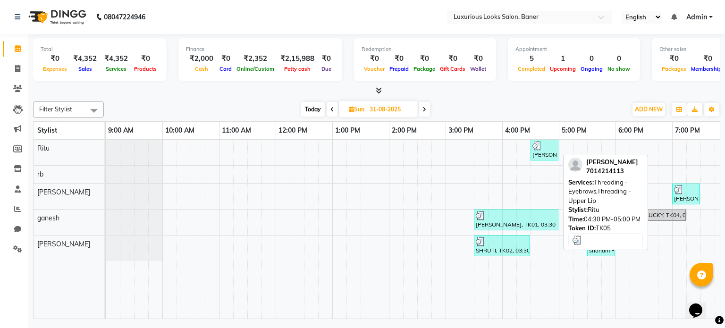
click at [546, 150] on div "[PERSON_NAME], TK05, 04:30 PM-05:00 PM, Threading - Eyebrows,Threading - Upper …" at bounding box center [544, 150] width 26 height 18
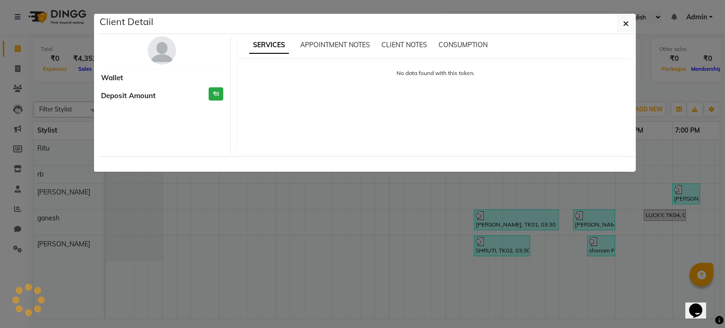
select select "3"
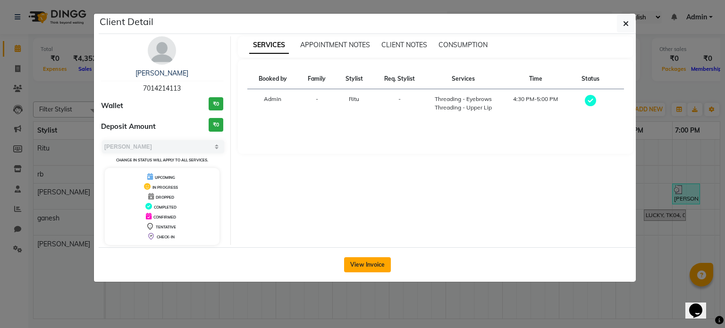
click at [373, 262] on button "View Invoice" at bounding box center [367, 264] width 47 height 15
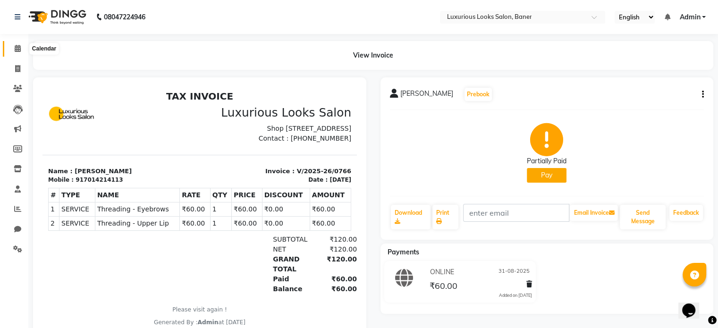
click at [15, 47] on icon at bounding box center [18, 48] width 6 height 7
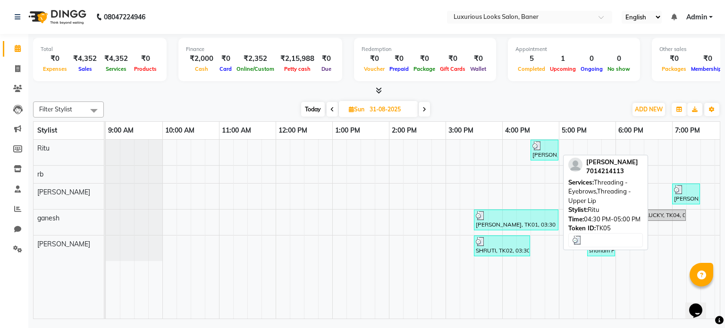
click at [541, 149] on img at bounding box center [536, 145] width 9 height 9
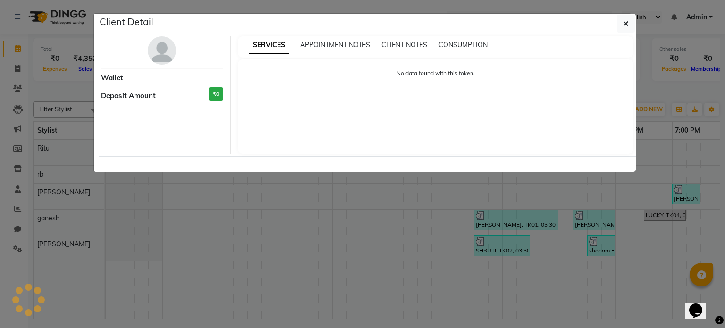
select select "3"
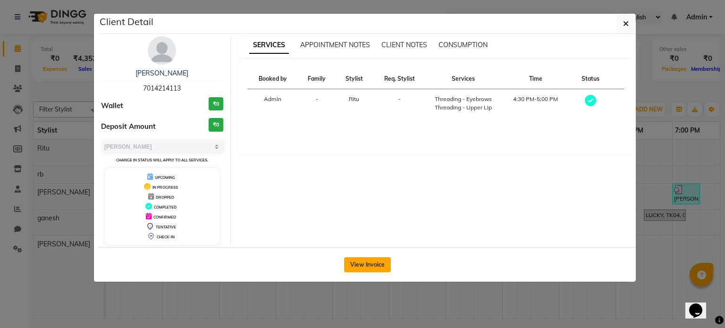
click at [355, 263] on button "View Invoice" at bounding box center [367, 264] width 47 height 15
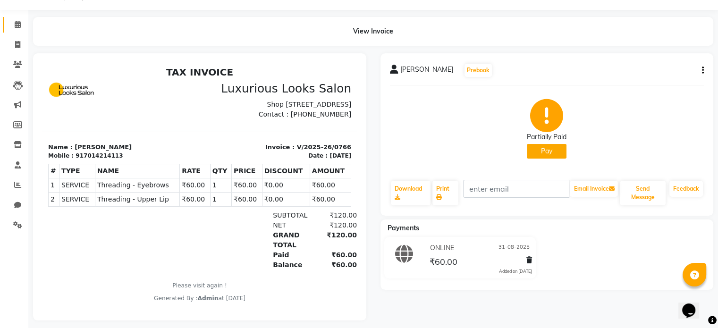
scroll to position [37, 0]
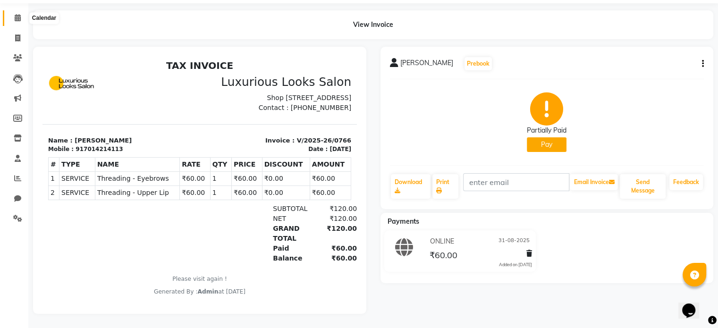
click at [17, 14] on icon at bounding box center [18, 17] width 6 height 7
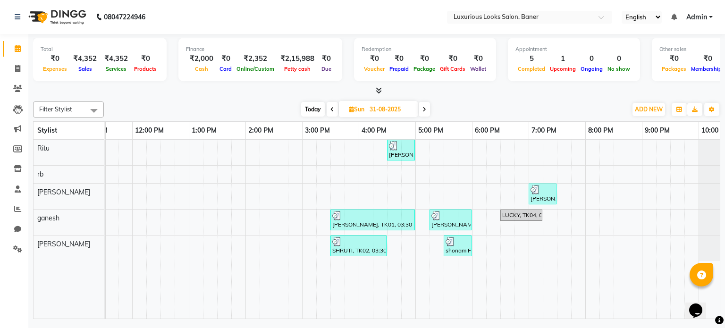
scroll to position [0, 178]
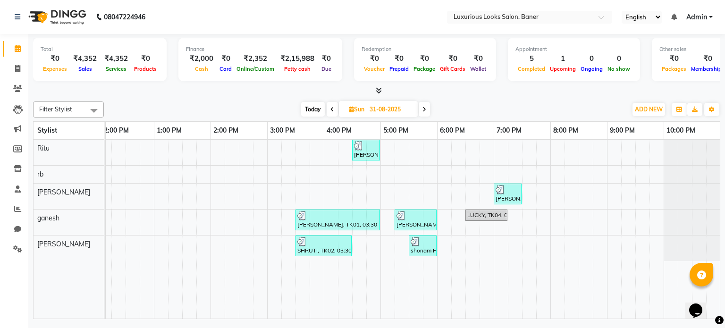
click at [423, 107] on icon at bounding box center [424, 110] width 4 height 6
type input "01-09-2025"
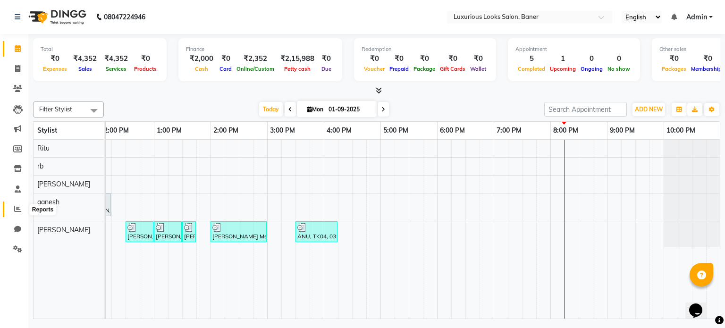
click at [16, 209] on icon at bounding box center [17, 208] width 7 height 7
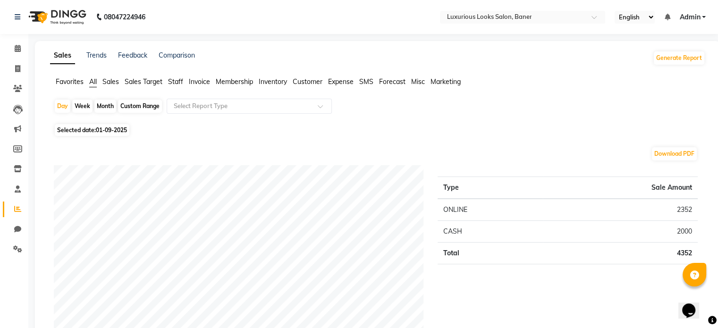
click at [91, 129] on span "Selected date: [DATE]" at bounding box center [92, 130] width 75 height 12
select select "9"
select select "2025"
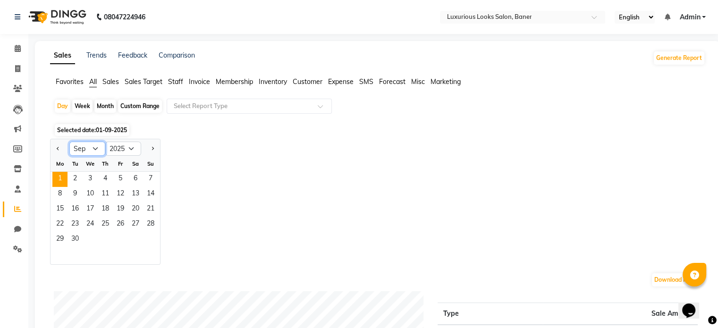
click at [95, 147] on select "Jan Feb Mar Apr May Jun [DATE] Aug Sep Oct Nov Dec" at bounding box center [87, 149] width 36 height 14
select select "8"
click at [69, 142] on select "Jan Feb Mar Apr May Jun [DATE] Aug Sep Oct Nov Dec" at bounding box center [87, 149] width 36 height 14
click at [147, 244] on span "31" at bounding box center [150, 239] width 15 height 15
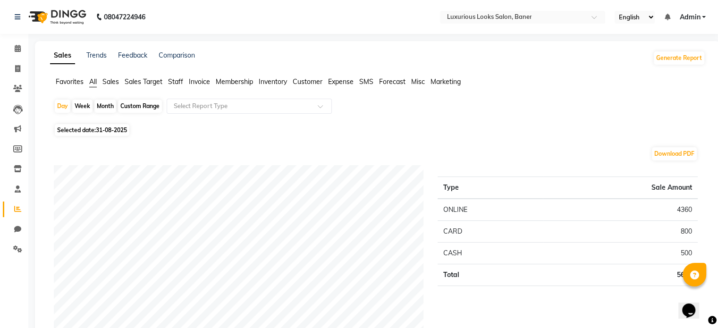
click at [103, 104] on div "Month" at bounding box center [105, 106] width 22 height 13
select select "8"
select select "2025"
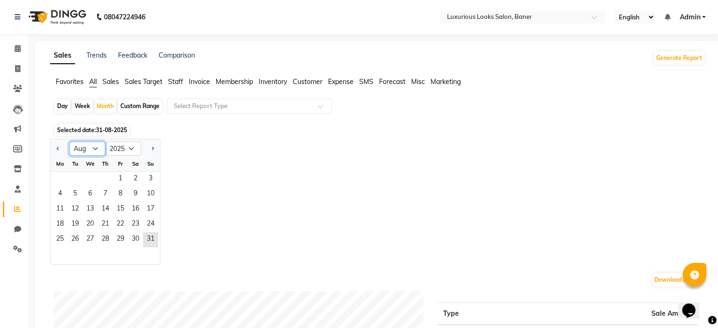
click at [87, 147] on select "Jan Feb Mar Apr May Jun [DATE] Aug Sep Oct Nov Dec" at bounding box center [87, 149] width 36 height 14
click at [69, 142] on select "Jan Feb Mar Apr May Jun [DATE] Aug Sep Oct Nov Dec" at bounding box center [87, 149] width 36 height 14
click at [145, 242] on span "31" at bounding box center [150, 239] width 15 height 15
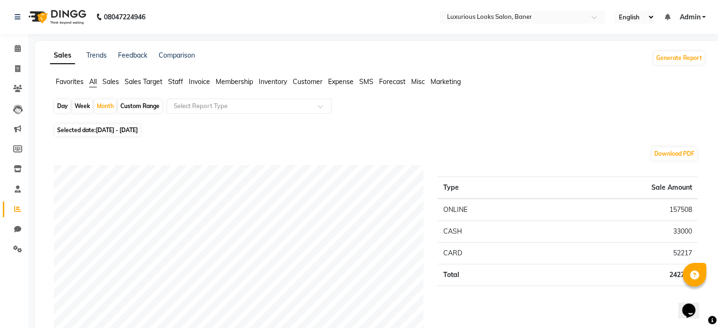
click at [111, 81] on span "Sales" at bounding box center [110, 81] width 17 height 8
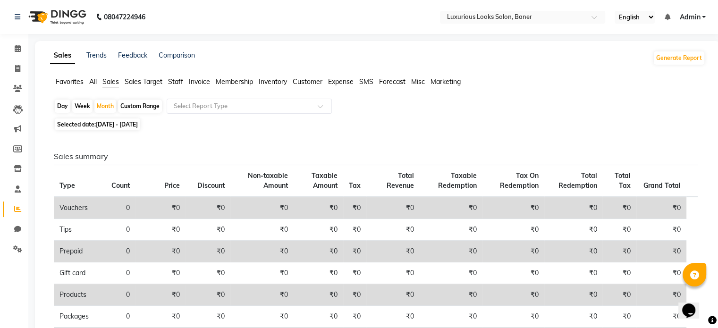
click at [179, 81] on span "Staff" at bounding box center [175, 81] width 15 height 8
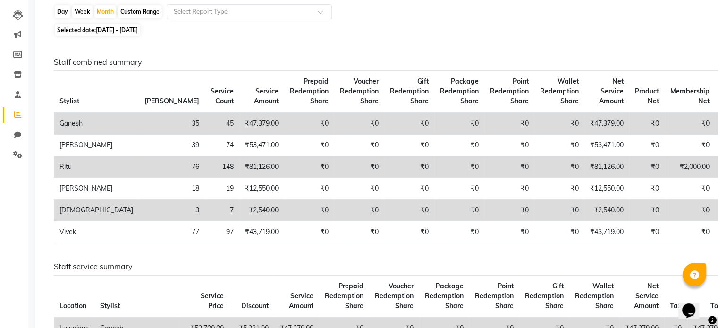
scroll to position [47, 0]
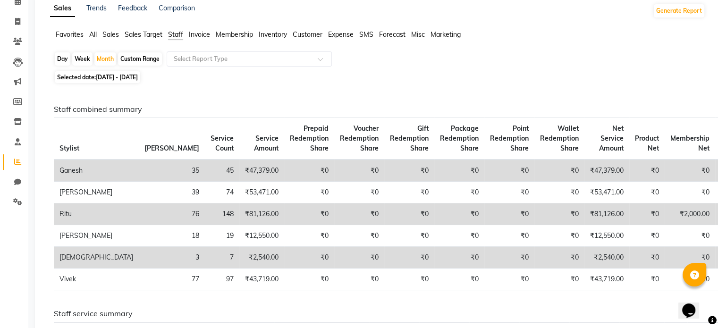
click at [113, 34] on span "Sales" at bounding box center [110, 34] width 17 height 8
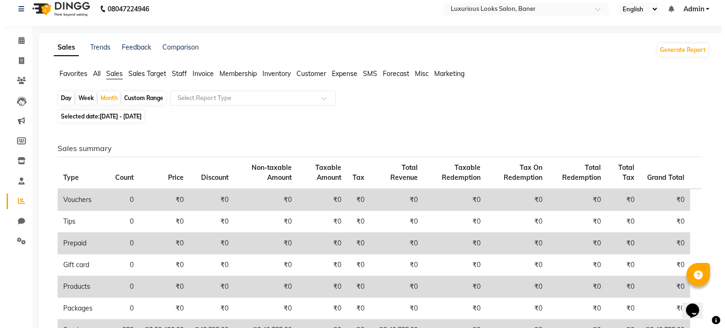
scroll to position [0, 0]
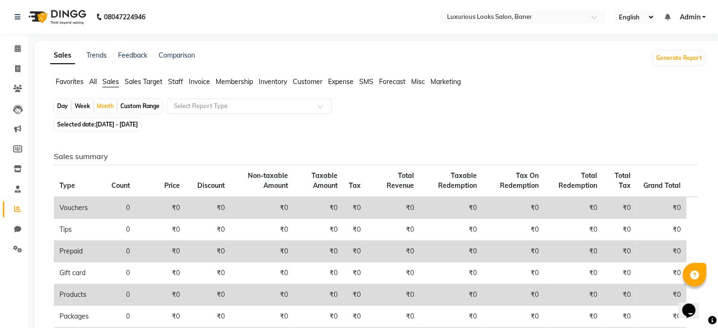
click at [173, 82] on span "Staff" at bounding box center [175, 81] width 15 height 8
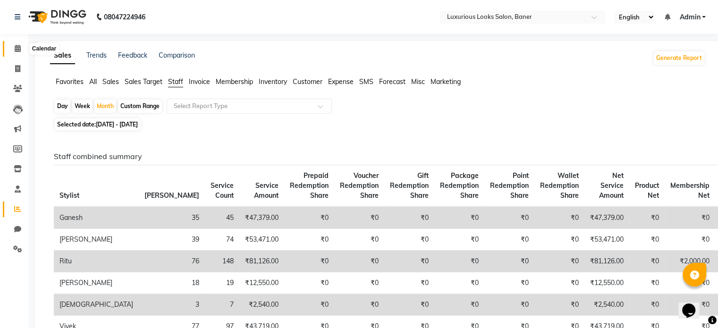
click at [13, 47] on span at bounding box center [17, 48] width 17 height 11
